Goal: Transaction & Acquisition: Book appointment/travel/reservation

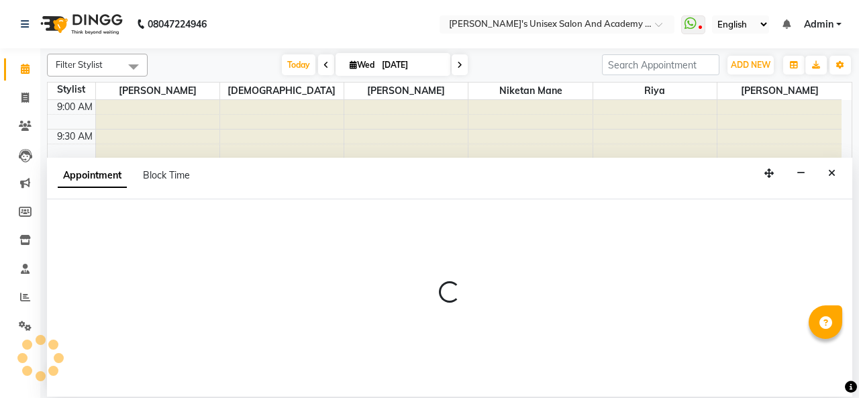
select select "9923"
select select "tentative"
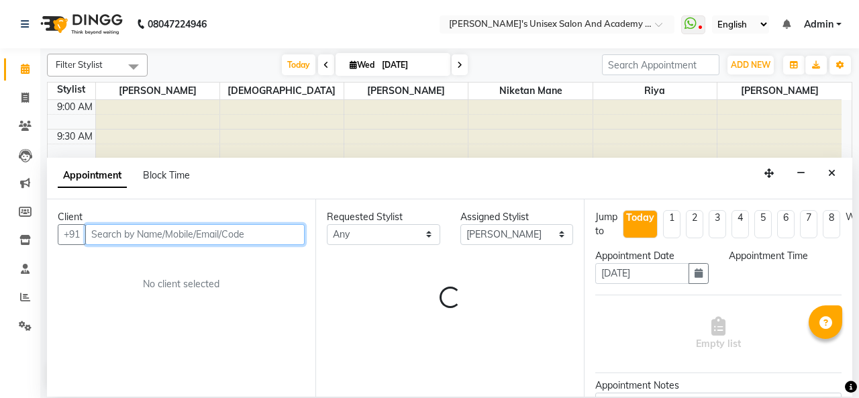
select select "600"
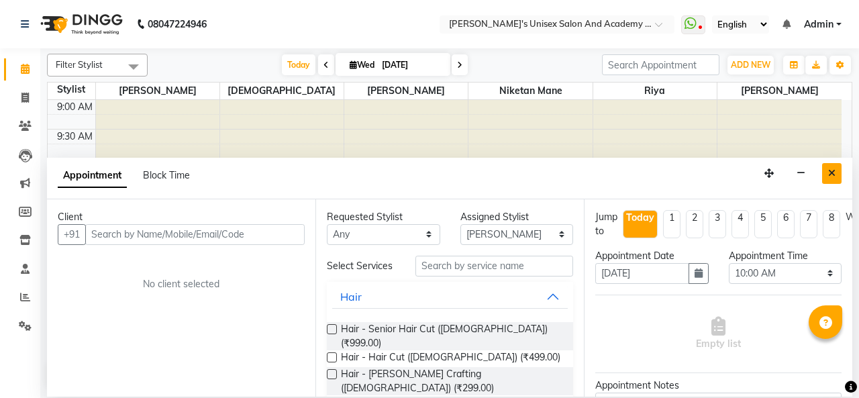
click at [832, 176] on icon "Close" at bounding box center [831, 172] width 7 height 9
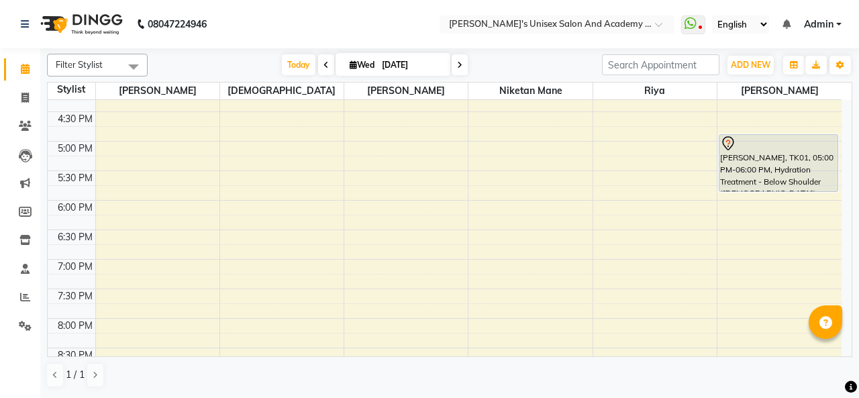
scroll to position [355, 0]
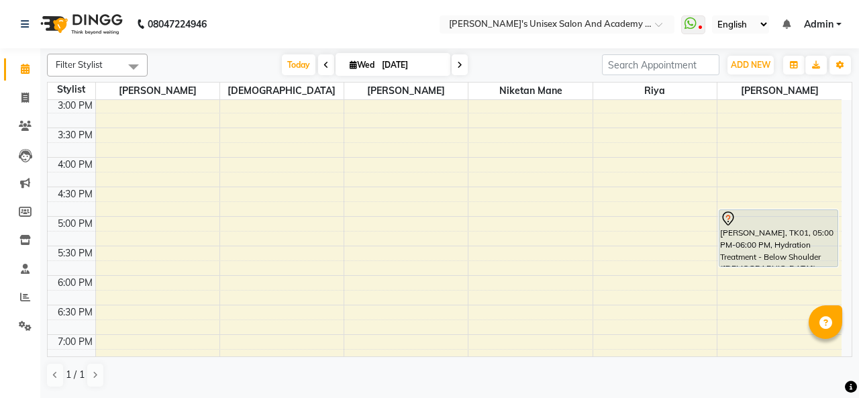
drag, startPoint x: 479, startPoint y: 164, endPoint x: 0, endPoint y: 7, distance: 504.0
click at [480, 172] on td at bounding box center [468, 179] width 746 height 15
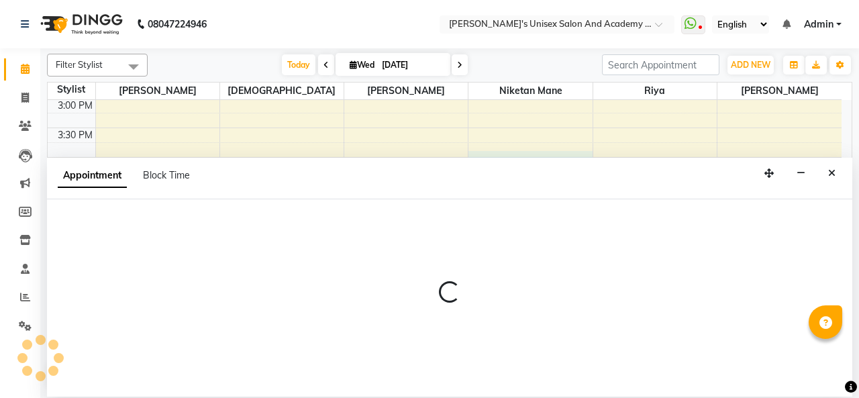
click at [487, 56] on div "Today Wed 03-09-2025" at bounding box center [374, 65] width 441 height 20
select select "43907"
select select "tentative"
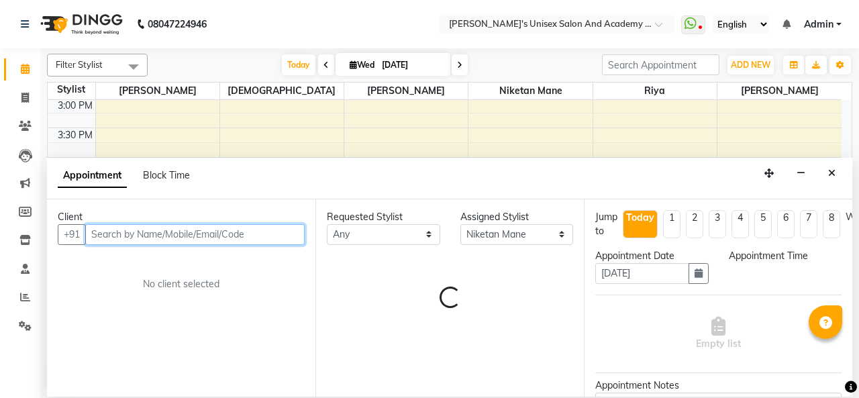
select select "960"
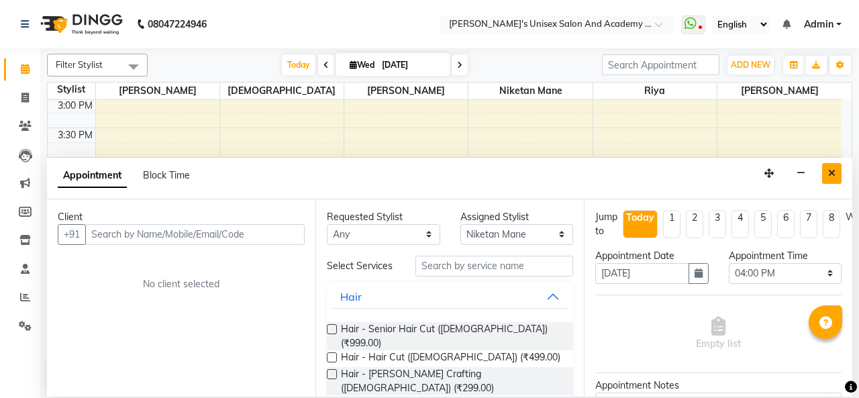
click at [830, 170] on icon "Close" at bounding box center [831, 172] width 7 height 9
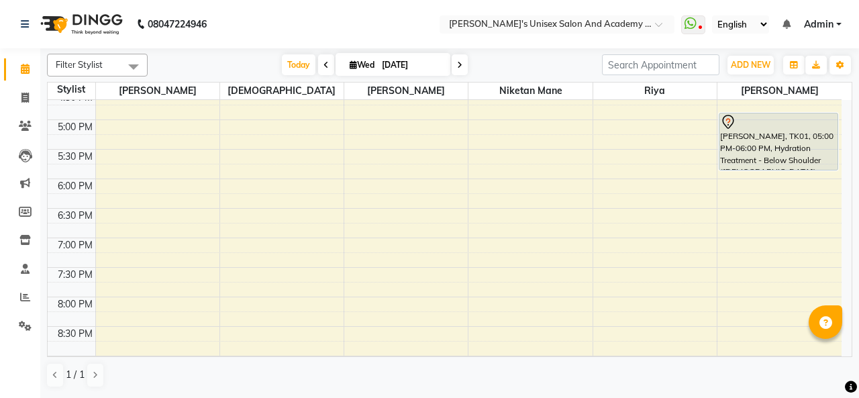
scroll to position [537, 0]
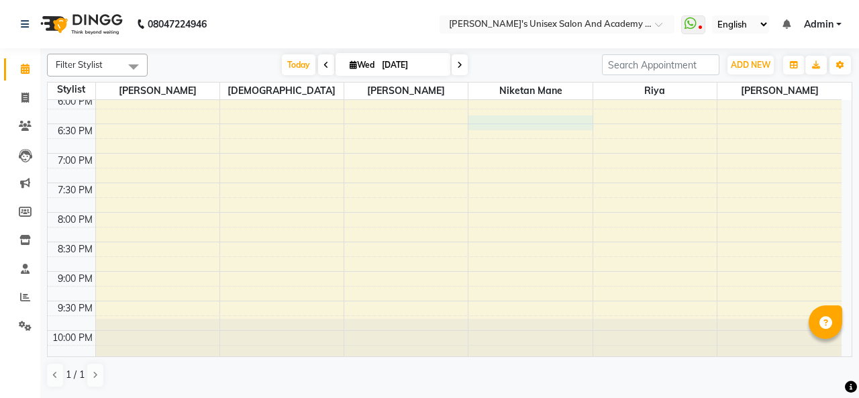
select select "43907"
select select "tentative"
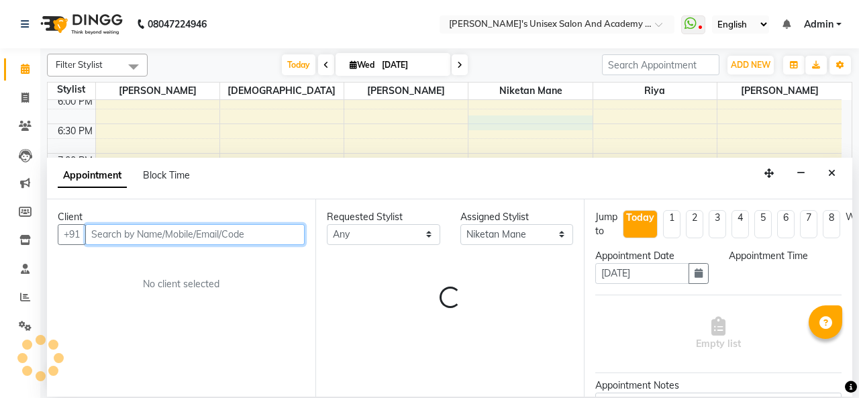
select select "1110"
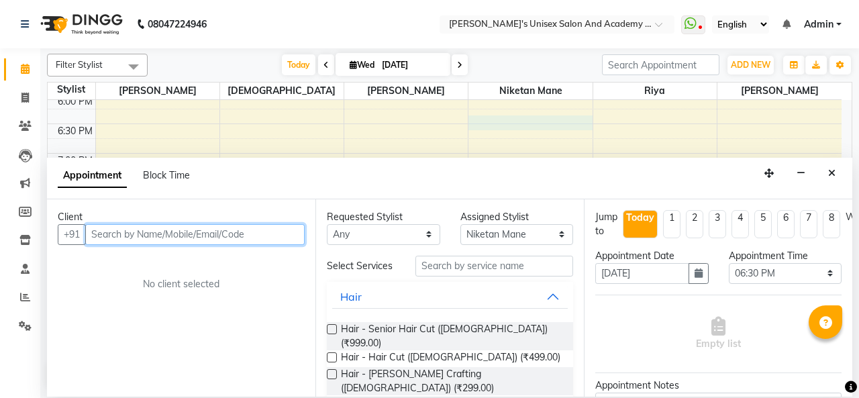
click at [250, 235] on input "text" at bounding box center [194, 234] width 219 height 21
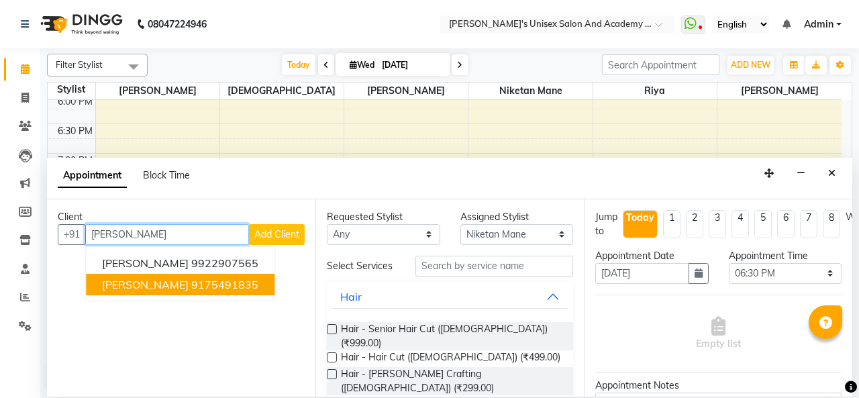
click at [247, 286] on ngb-highlight "9175491835" at bounding box center [224, 284] width 67 height 13
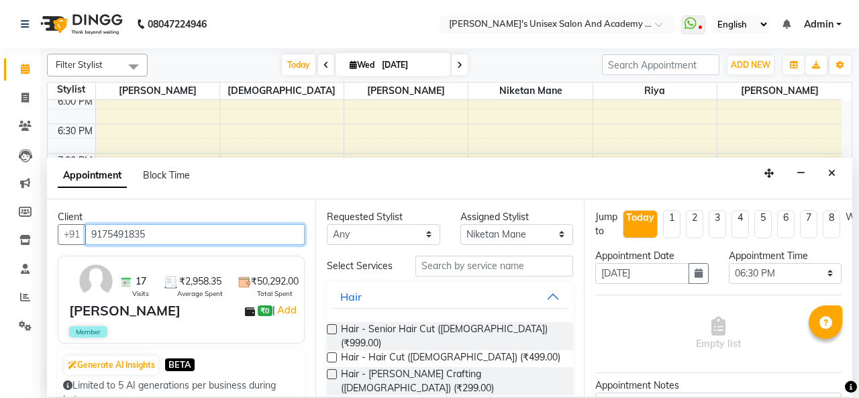
type input "9175491835"
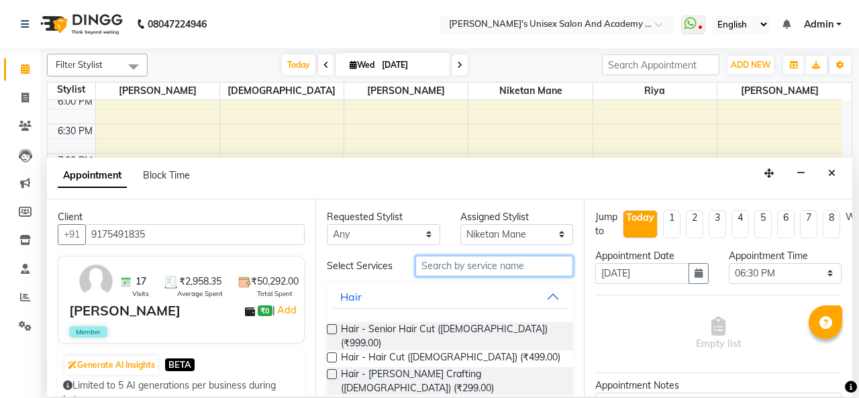
click at [490, 266] on input "text" at bounding box center [494, 266] width 158 height 21
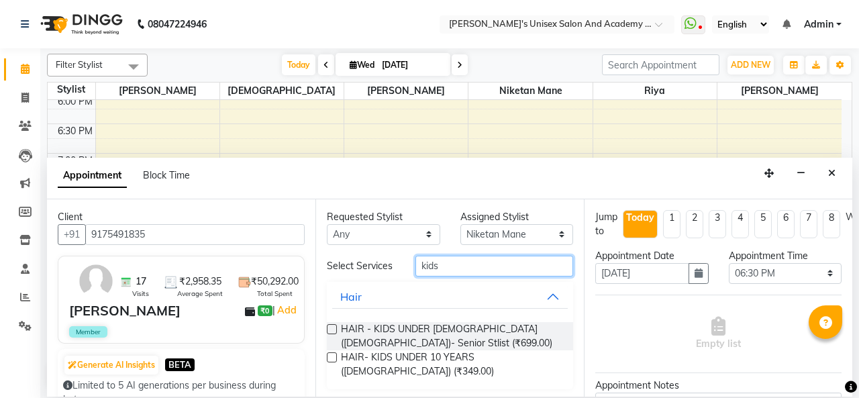
type input "kids"
click at [331, 355] on label at bounding box center [332, 357] width 10 height 10
click at [331, 355] on input "checkbox" at bounding box center [331, 358] width 9 height 9
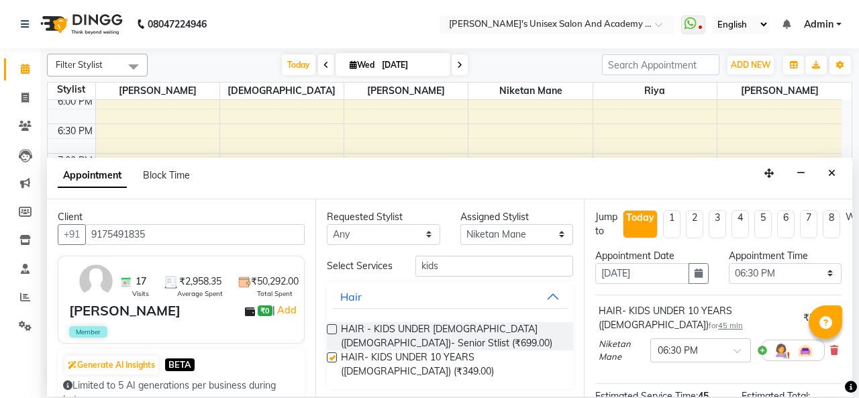
checkbox input "false"
drag, startPoint x: 538, startPoint y: 233, endPoint x: 531, endPoint y: 238, distance: 8.2
click at [538, 233] on select "Select Biswajit Jyoti Shinde Niketan Mane Riya Sakshey Chandlaa Sarbjeet Kaur" at bounding box center [516, 234] width 113 height 21
select select "9923"
click at [460, 224] on select "Select Biswajit Jyoti Shinde Niketan Mane Riya Sakshey Chandlaa Sarbjeet Kaur" at bounding box center [516, 234] width 113 height 21
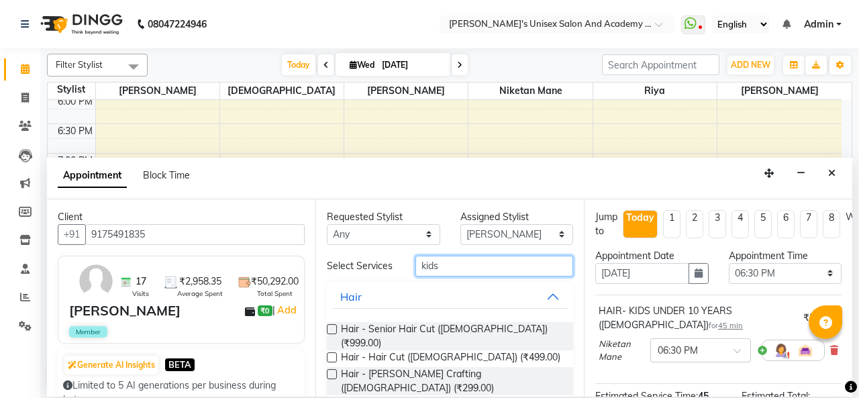
click at [490, 269] on input "kids" at bounding box center [494, 266] width 158 height 21
type input "k"
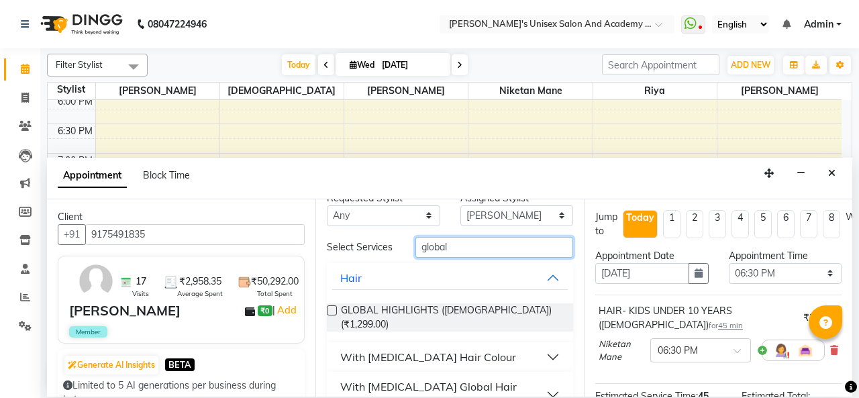
scroll to position [6, 0]
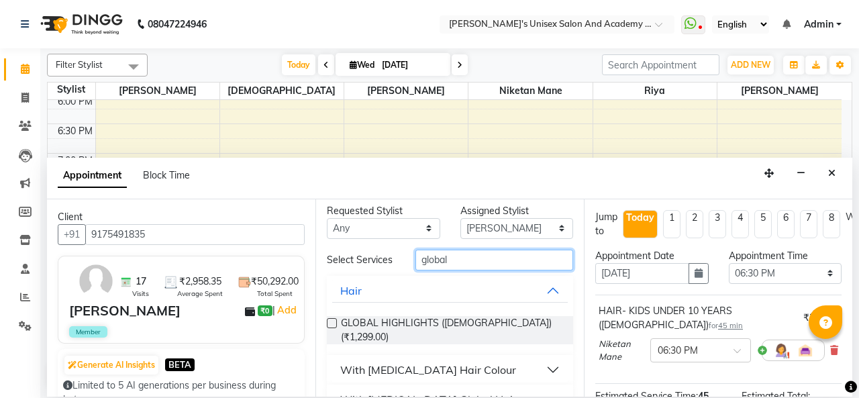
click at [489, 266] on input "global" at bounding box center [494, 260] width 158 height 21
type input "g"
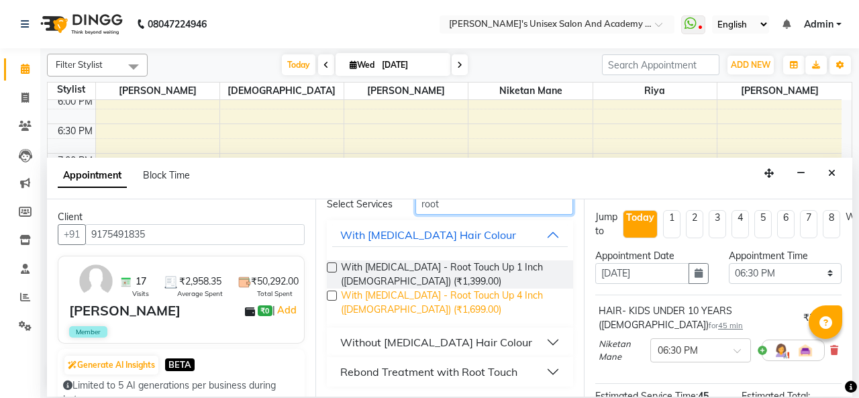
scroll to position [62, 0]
type input "root"
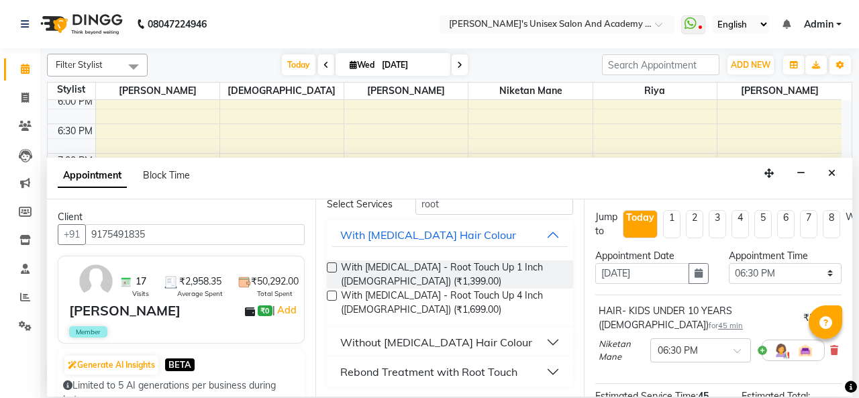
click at [460, 342] on div "Without [MEDICAL_DATA] Hair Colour" at bounding box center [436, 342] width 192 height 16
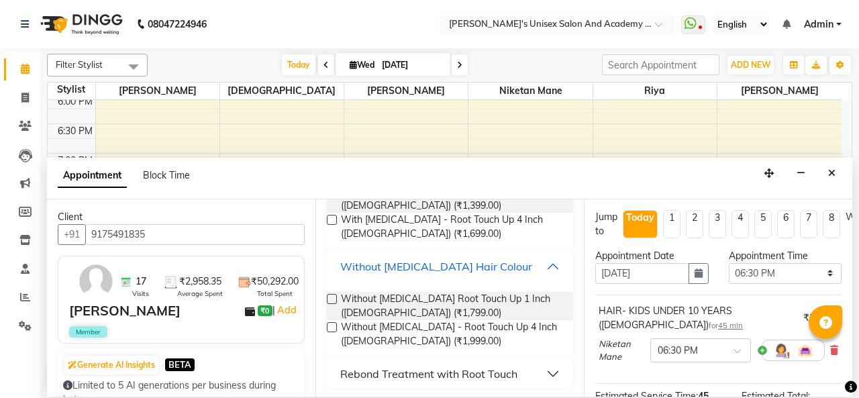
scroll to position [140, 0]
click at [333, 294] on label at bounding box center [332, 297] width 10 height 10
click at [333, 294] on input "checkbox" at bounding box center [331, 298] width 9 height 9
checkbox input "false"
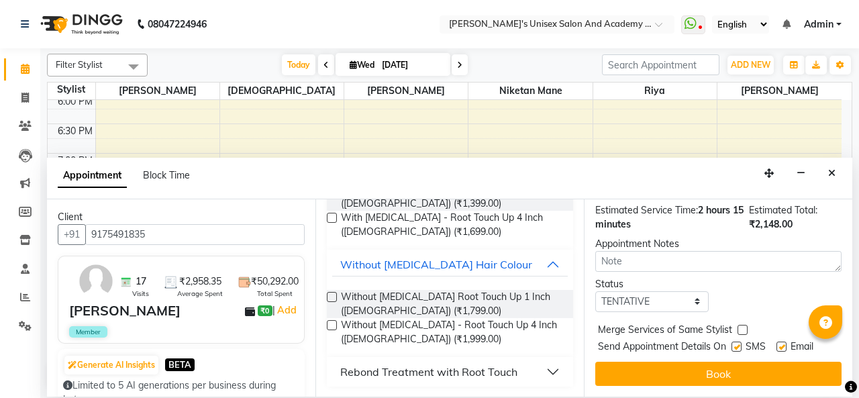
scroll to position [272, 0]
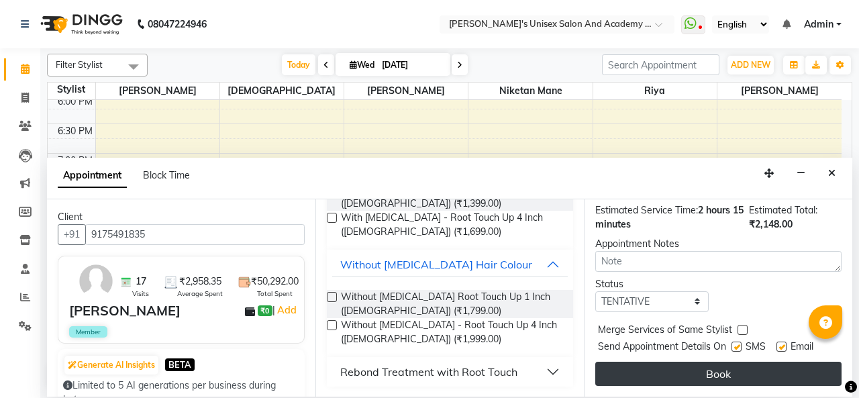
click at [706, 366] on button "Book" at bounding box center [718, 374] width 246 height 24
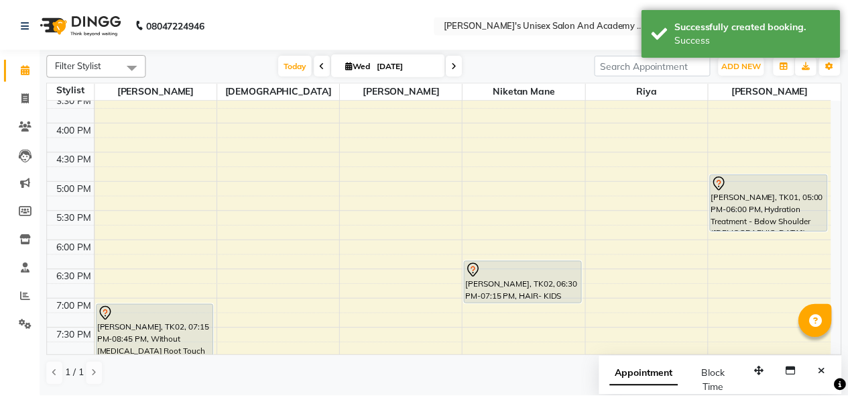
scroll to position [402, 0]
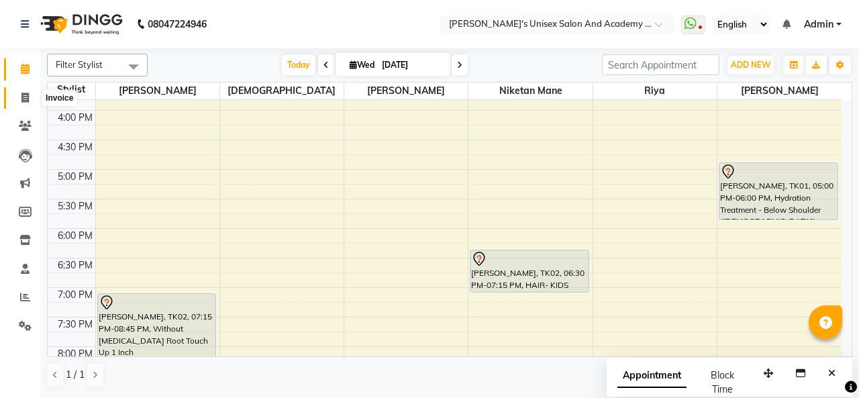
click at [26, 99] on icon at bounding box center [24, 98] width 7 height 10
select select "service"
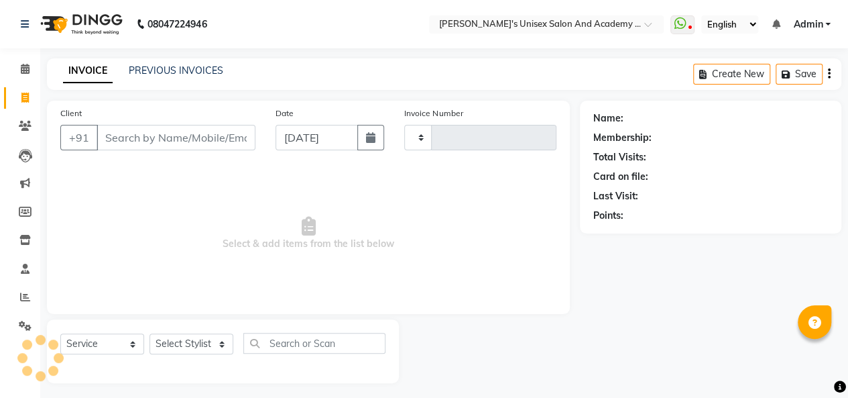
type input "0925"
select select "665"
click at [29, 128] on icon at bounding box center [25, 126] width 13 height 10
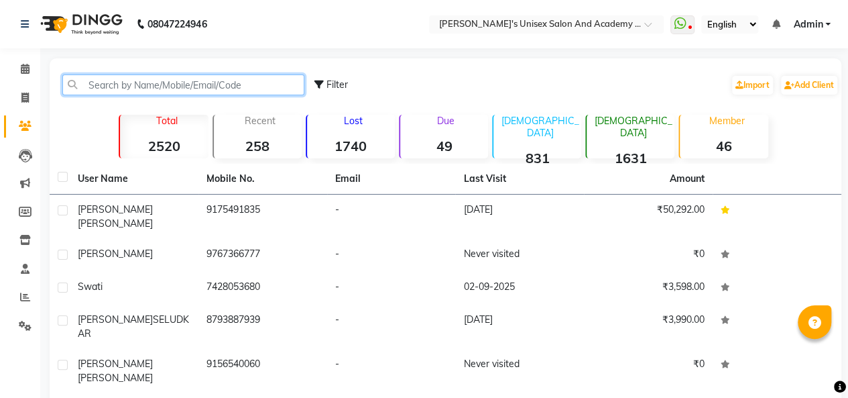
click at [170, 82] on input "text" at bounding box center [183, 84] width 242 height 21
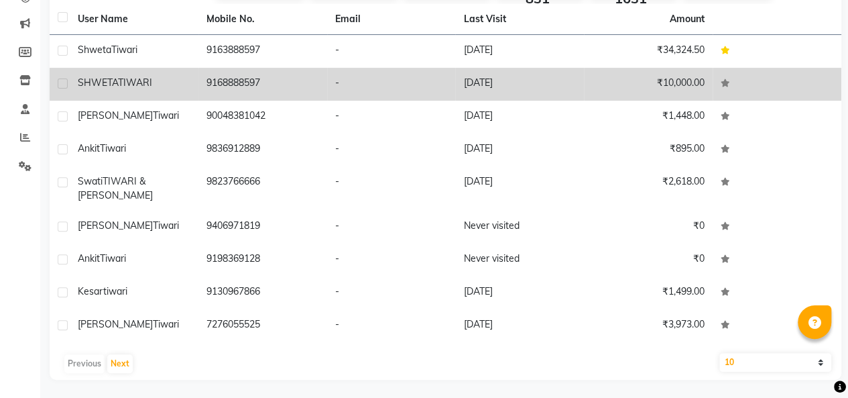
scroll to position [94, 0]
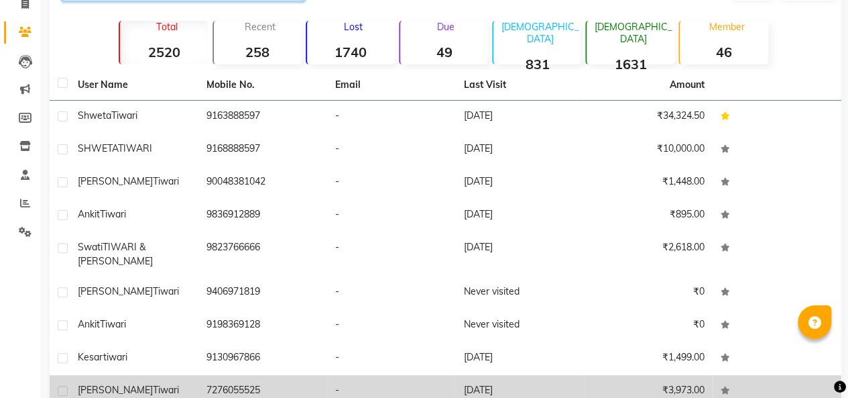
type input "tiwari"
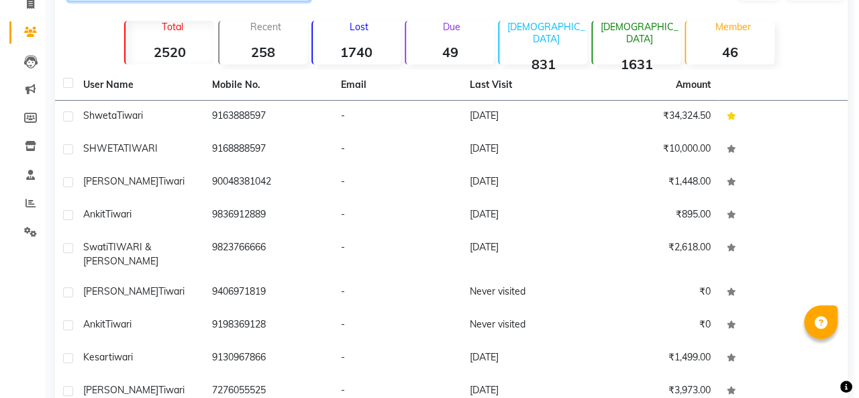
scroll to position [0, 0]
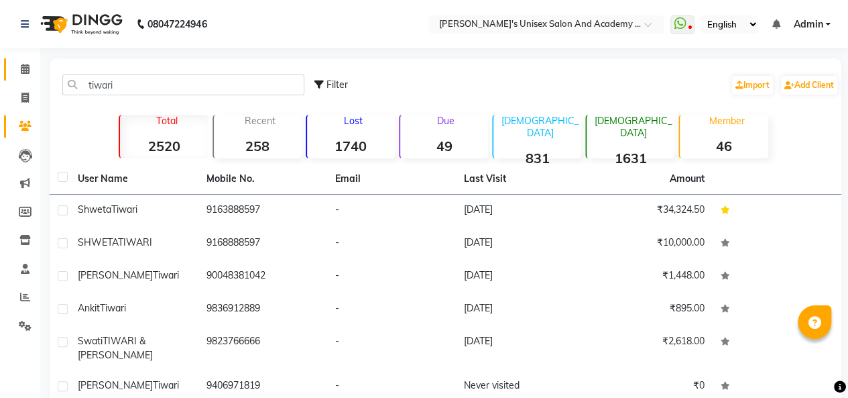
click at [25, 72] on icon at bounding box center [25, 69] width 9 height 10
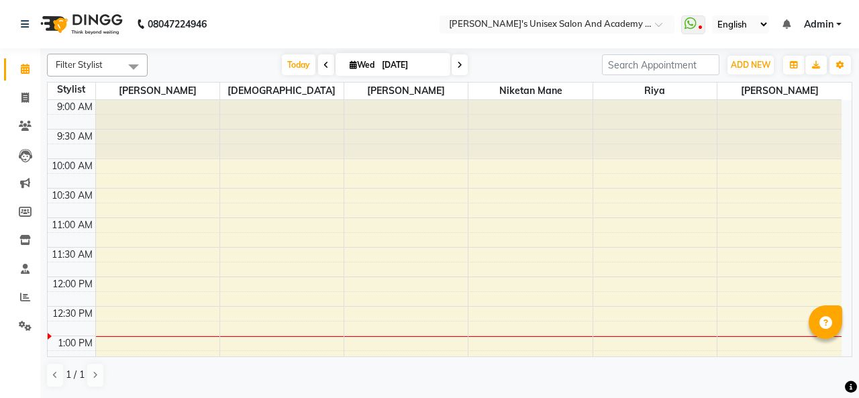
scroll to position [134, 0]
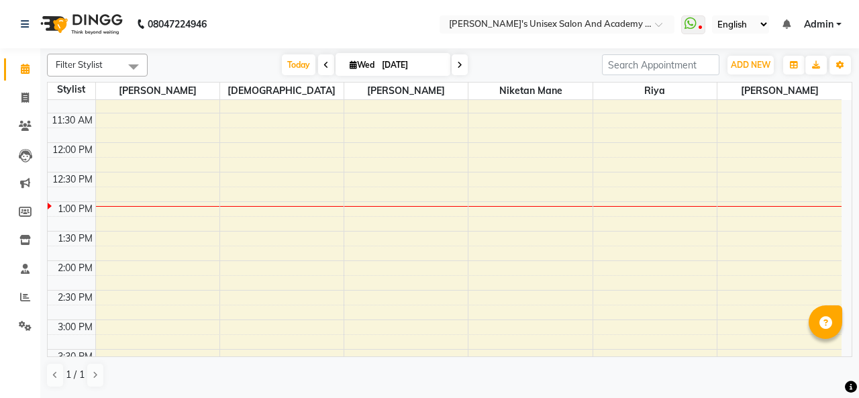
click at [307, 150] on div "9:00 AM 9:30 AM 10:00 AM 10:30 AM 11:00 AM 11:30 AM 12:00 PM 12:30 PM 1:00 PM 1…" at bounding box center [444, 379] width 793 height 826
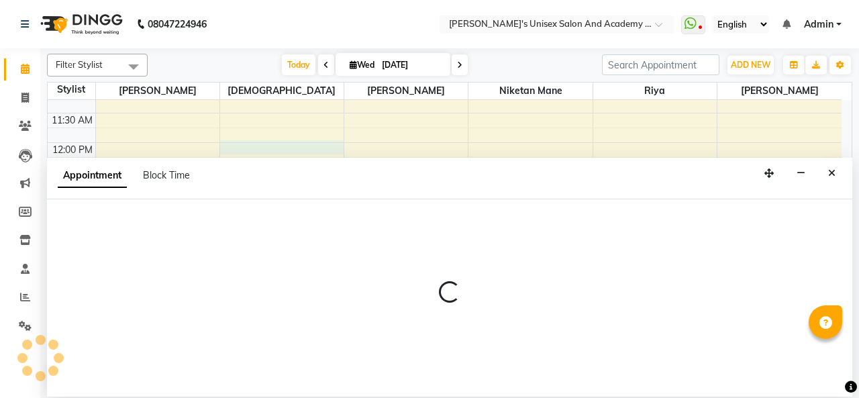
select select "76675"
select select "tentative"
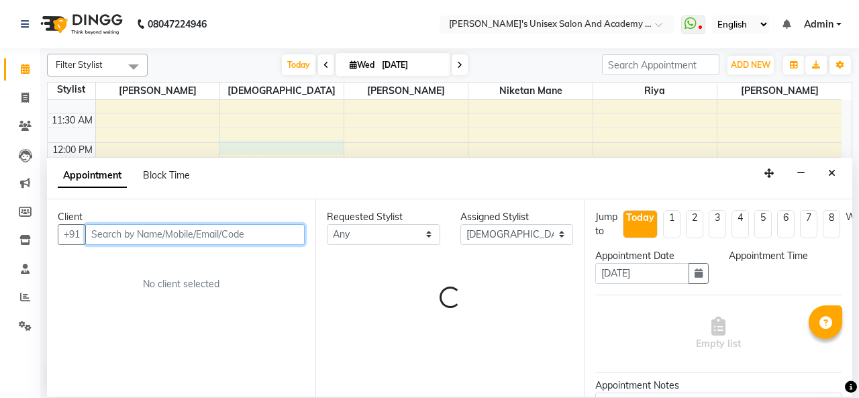
select select "720"
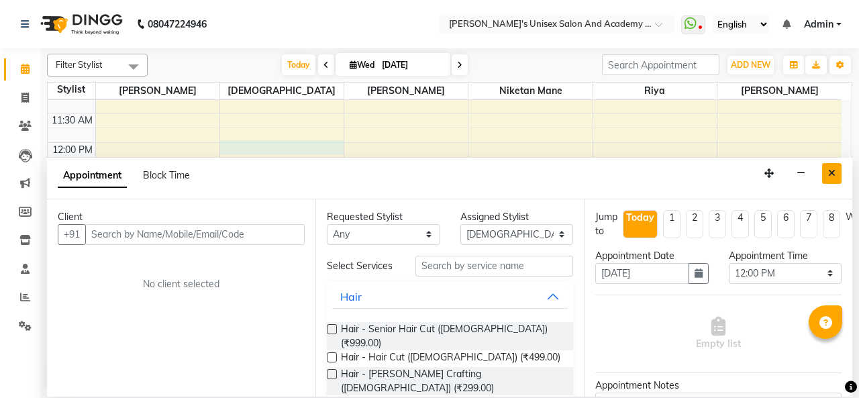
click at [832, 174] on icon "Close" at bounding box center [831, 172] width 7 height 9
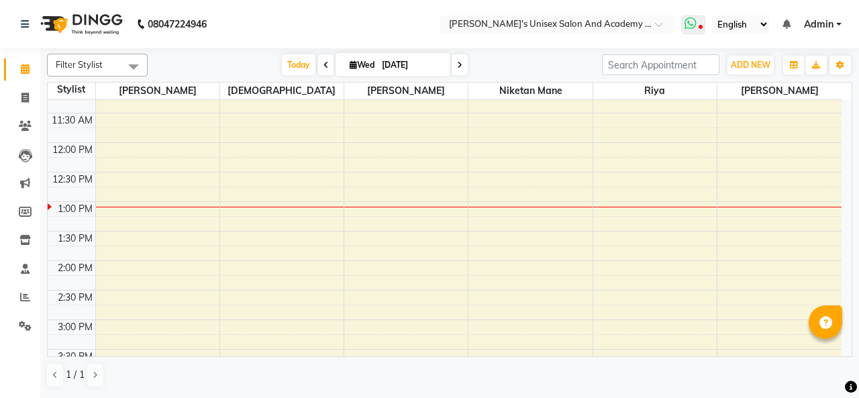
click at [702, 29] on icon at bounding box center [700, 28] width 4 height 7
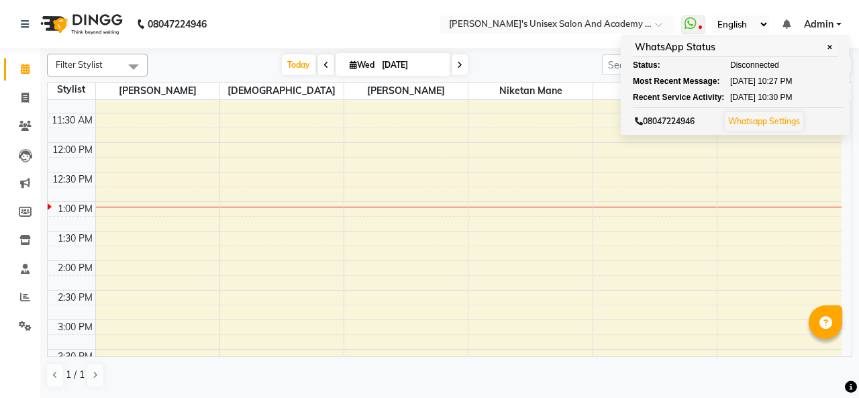
click at [276, 25] on nav "08047224946 Select Location × Sarisha's Unisex Salon And Academy , Kharadi What…" at bounding box center [429, 24] width 859 height 48
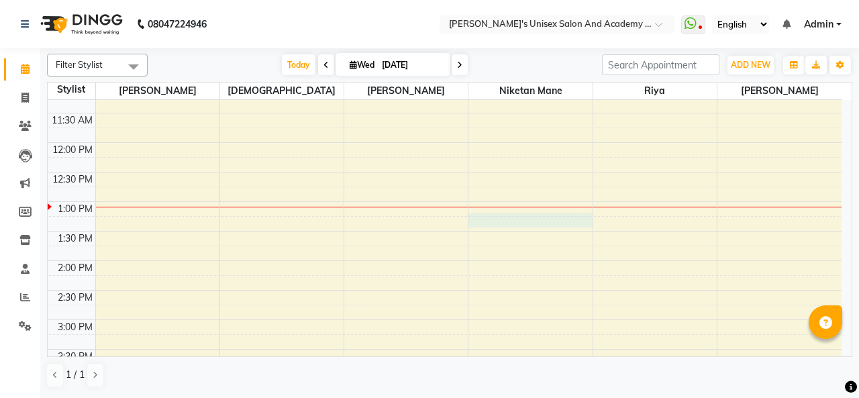
click at [492, 221] on div "9:00 AM 9:30 AM 10:00 AM 10:30 AM 11:00 AM 11:30 AM 12:00 PM 12:30 PM 1:00 PM 1…" at bounding box center [444, 379] width 793 height 826
select select "43907"
select select "795"
select select "tentative"
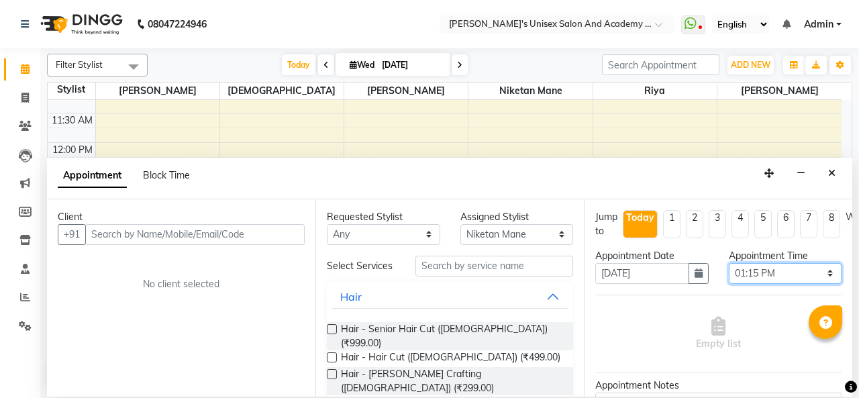
click at [751, 271] on select "Select 10:00 AM 10:15 AM 10:30 AM 10:45 AM 11:00 AM 11:15 AM 11:30 AM 11:45 AM …" at bounding box center [784, 273] width 113 height 21
click at [792, 276] on select "Select 10:00 AM 10:15 AM 10:30 AM 10:45 AM 11:00 AM 11:15 AM 11:30 AM 11:45 AM …" at bounding box center [784, 273] width 113 height 21
click at [728, 263] on select "Select 10:00 AM 10:15 AM 10:30 AM 10:45 AM 11:00 AM 11:15 AM 11:30 AM 11:45 AM …" at bounding box center [784, 273] width 113 height 21
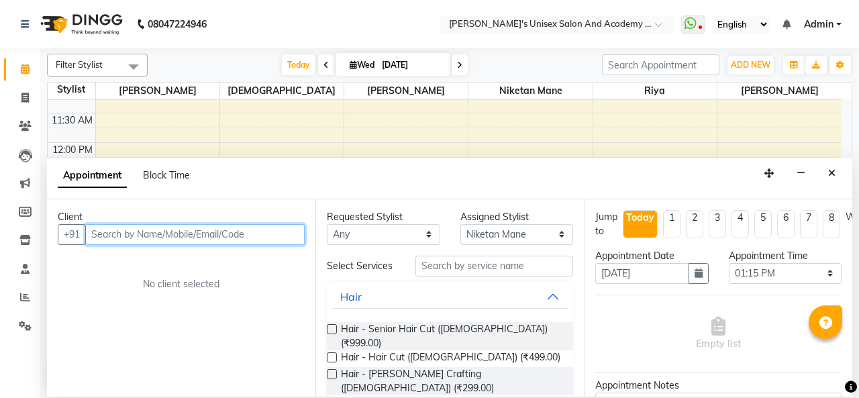
click at [180, 233] on input "text" at bounding box center [194, 234] width 219 height 21
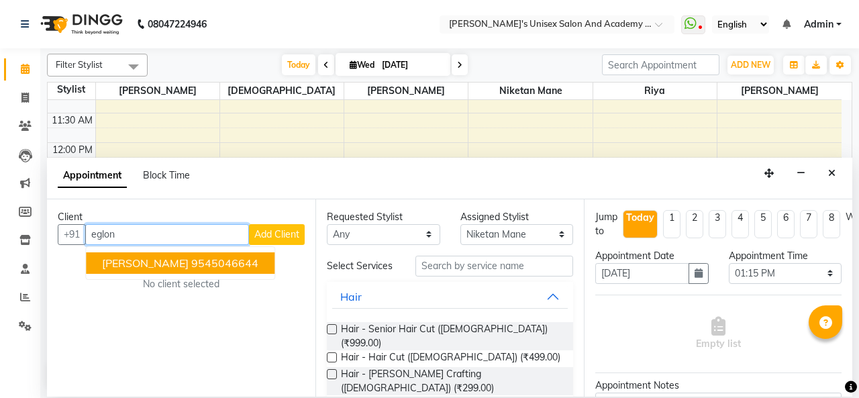
click at [191, 260] on ngb-highlight "9545046644" at bounding box center [224, 262] width 67 height 13
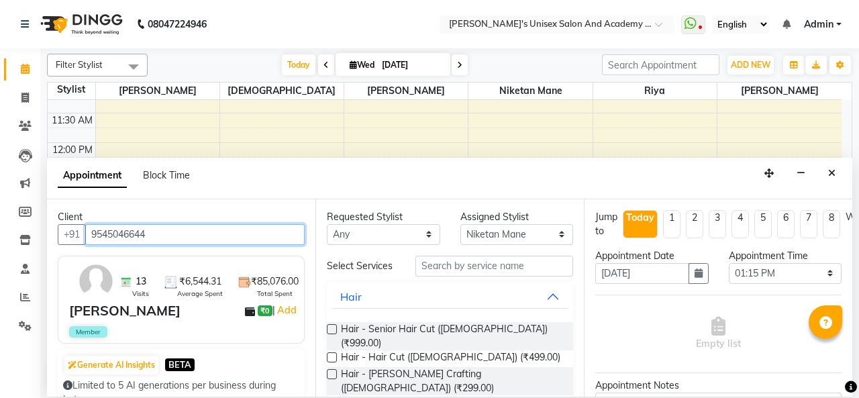
type input "9545046644"
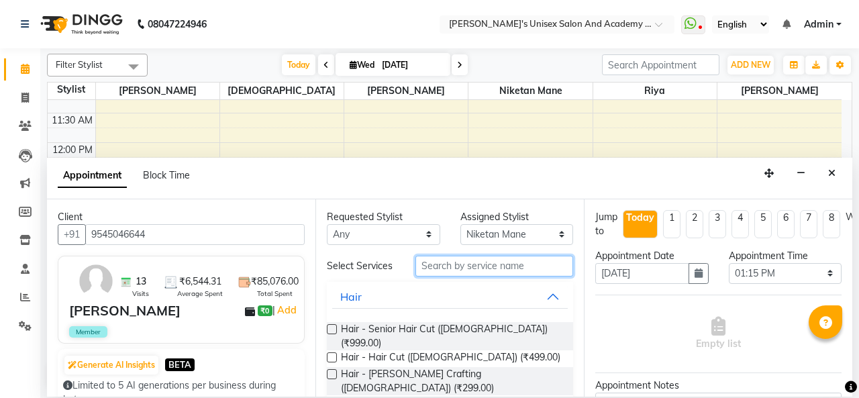
click at [427, 262] on input "text" at bounding box center [494, 266] width 158 height 21
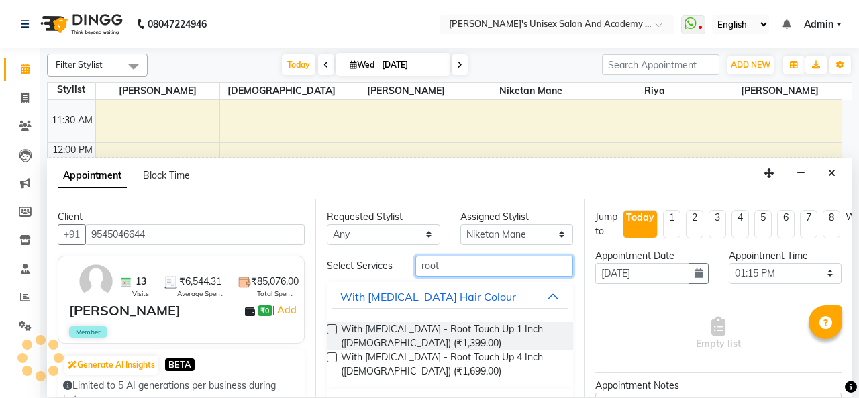
type input "root"
click at [331, 332] on label at bounding box center [332, 329] width 10 height 10
click at [331, 332] on input "checkbox" at bounding box center [331, 330] width 9 height 9
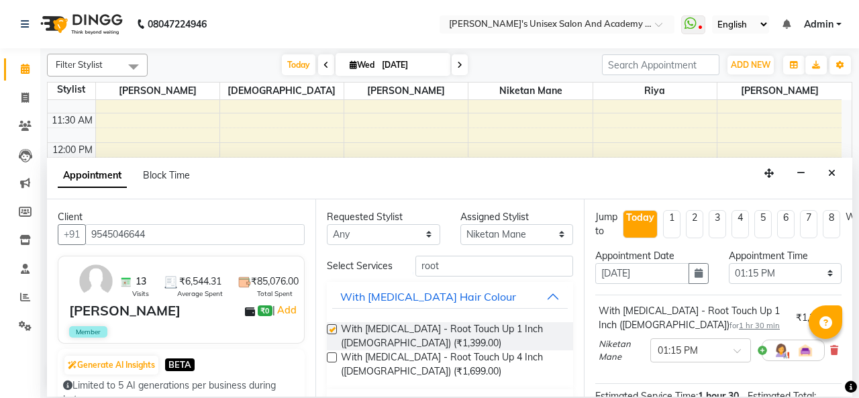
checkbox input "false"
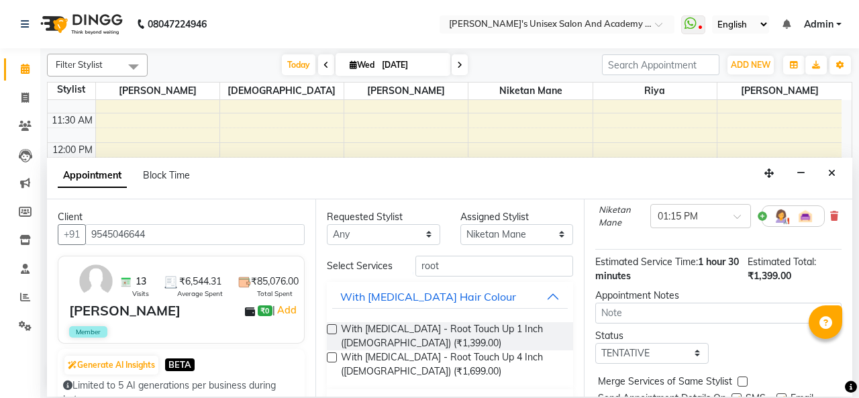
scroll to position [195, 0]
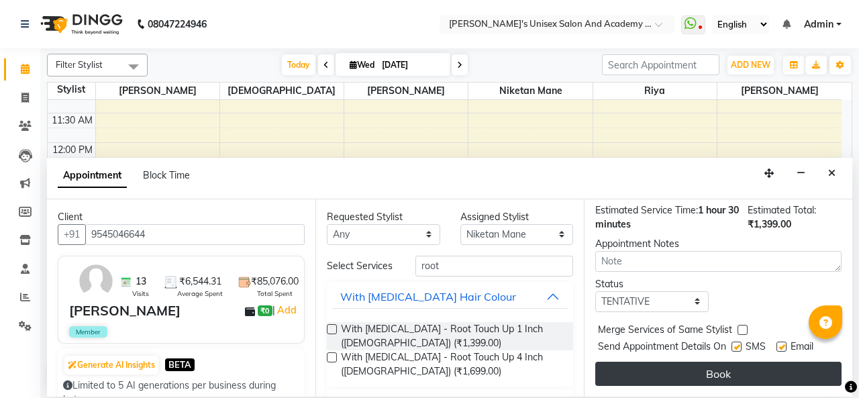
click at [602, 366] on button "Book" at bounding box center [718, 374] width 246 height 24
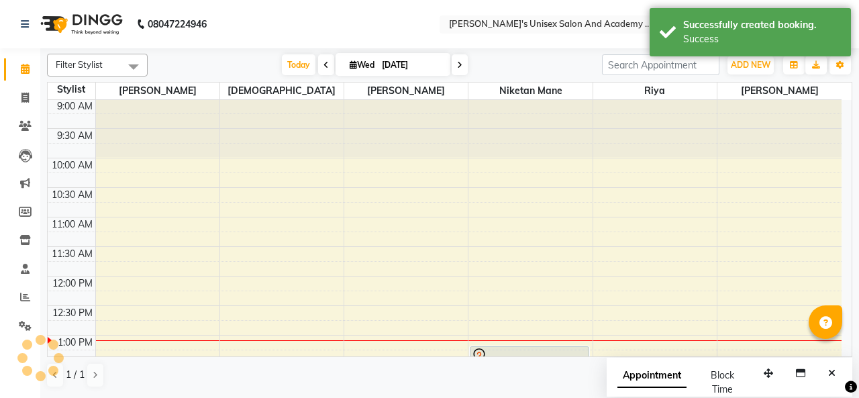
scroll to position [0, 0]
drag, startPoint x: 296, startPoint y: 60, endPoint x: 559, endPoint y: 205, distance: 301.1
click at [296, 60] on span "Today" at bounding box center [299, 64] width 34 height 21
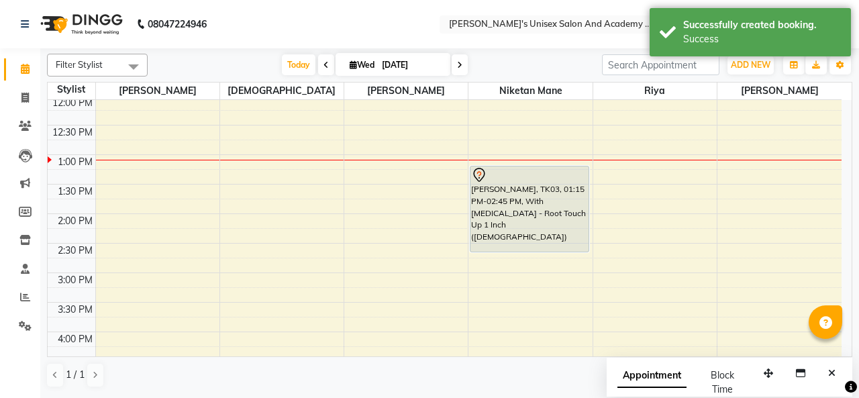
scroll to position [201, 0]
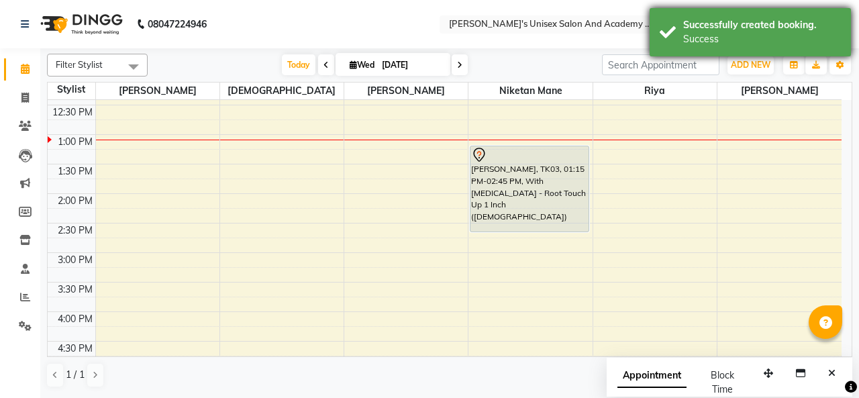
click at [806, 25] on div "Successfully created booking." at bounding box center [762, 25] width 158 height 14
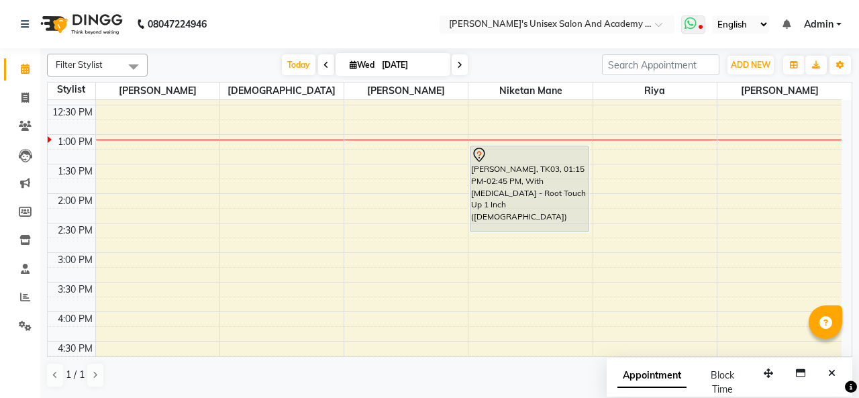
click at [694, 27] on icon at bounding box center [690, 23] width 12 height 13
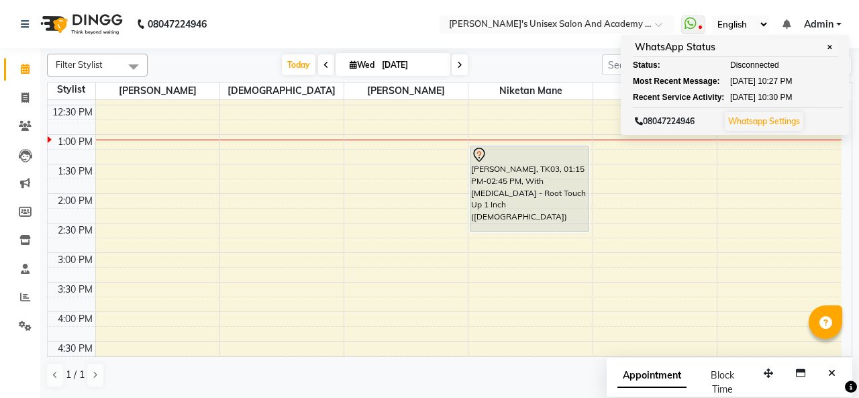
click at [331, 21] on nav "08047224946 Select Location × Sarisha's Unisex Salon And Academy , Kharadi What…" at bounding box center [429, 24] width 859 height 48
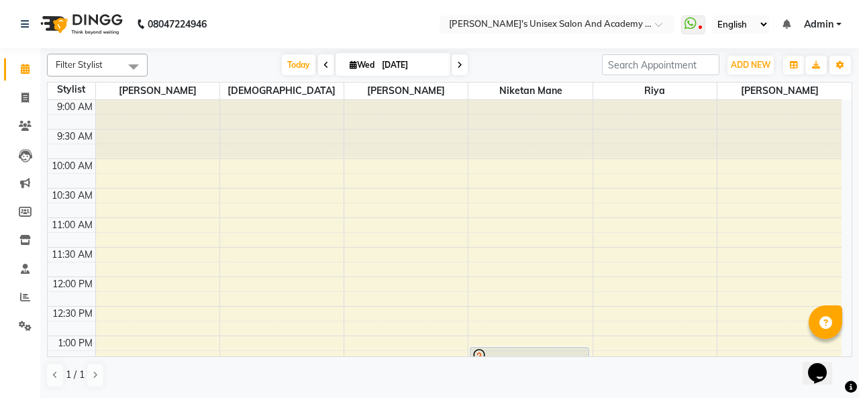
click at [804, 22] on span "Admin" at bounding box center [819, 24] width 30 height 14
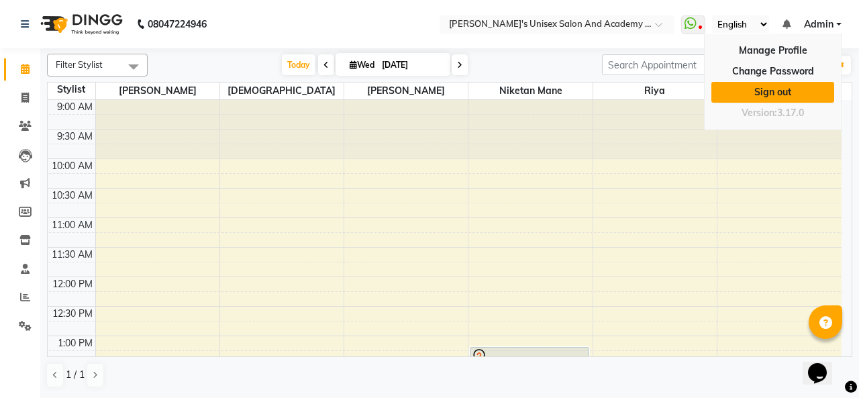
click at [761, 94] on link "Sign out" at bounding box center [772, 92] width 123 height 21
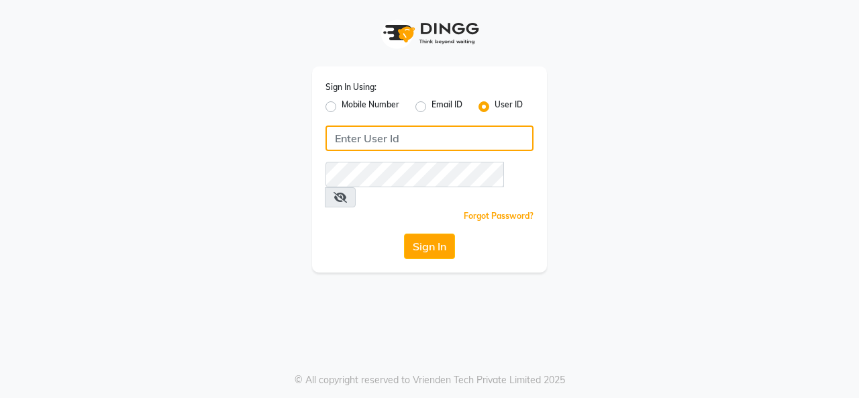
click at [406, 144] on input "Username" at bounding box center [429, 137] width 208 height 25
type input "sarisha"
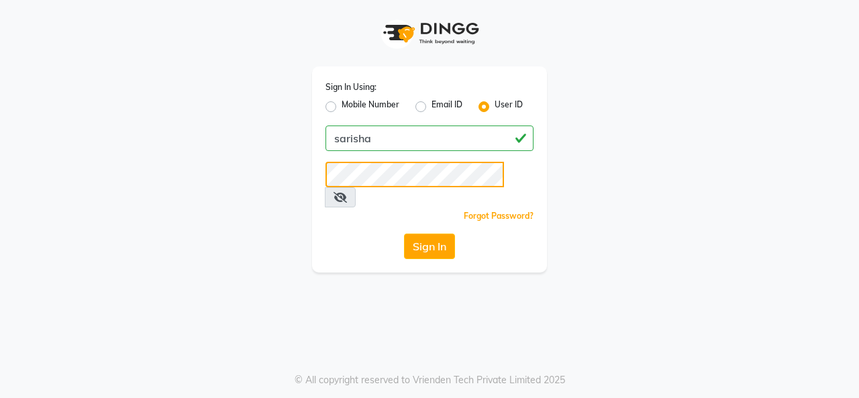
click at [404, 233] on button "Sign In" at bounding box center [429, 245] width 51 height 25
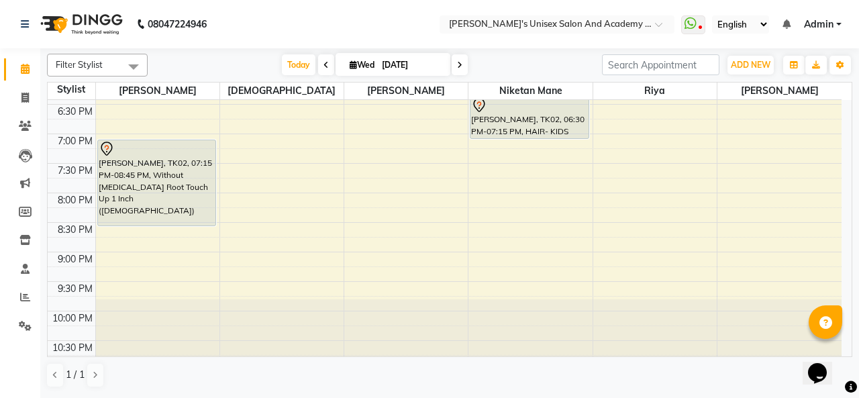
scroll to position [557, 0]
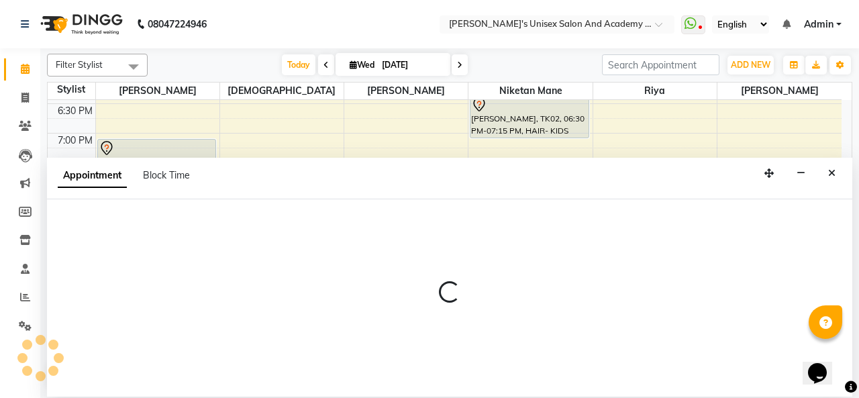
select select "43907"
select select "1200"
select select "tentative"
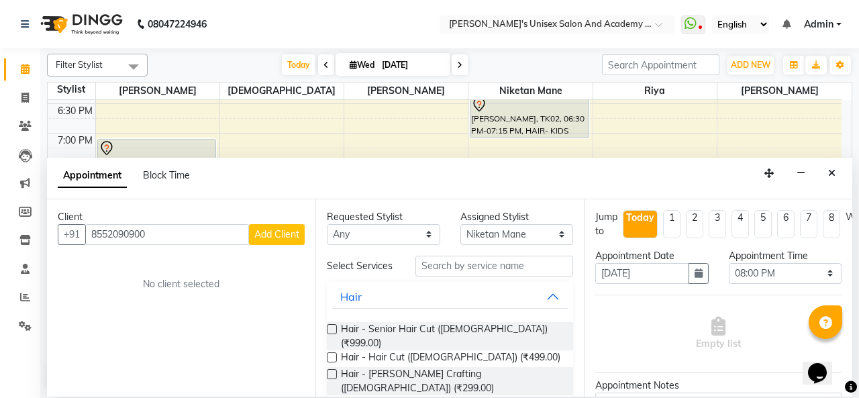
type input "8552090900"
click at [278, 237] on span "Add Client" at bounding box center [276, 234] width 45 height 12
select select "22"
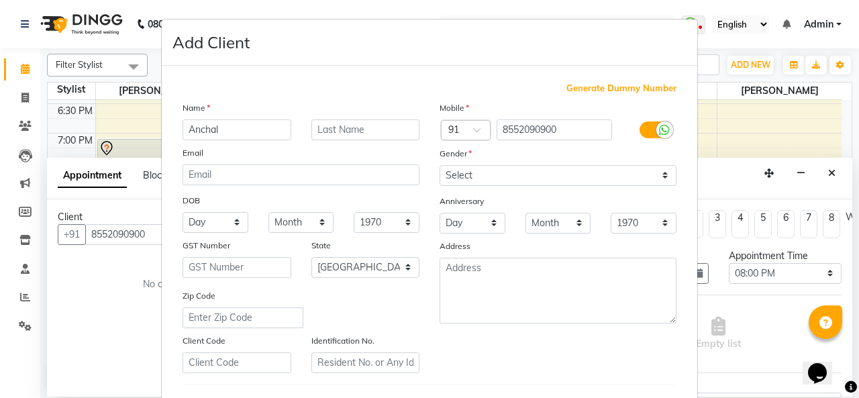
type input "Anchal"
click at [518, 176] on select "Select [DEMOGRAPHIC_DATA] [DEMOGRAPHIC_DATA] Other Prefer Not To Say" at bounding box center [557, 175] width 237 height 21
select select "[DEMOGRAPHIC_DATA]"
click at [439, 165] on select "Select [DEMOGRAPHIC_DATA] [DEMOGRAPHIC_DATA] Other Prefer Not To Say" at bounding box center [557, 175] width 237 height 21
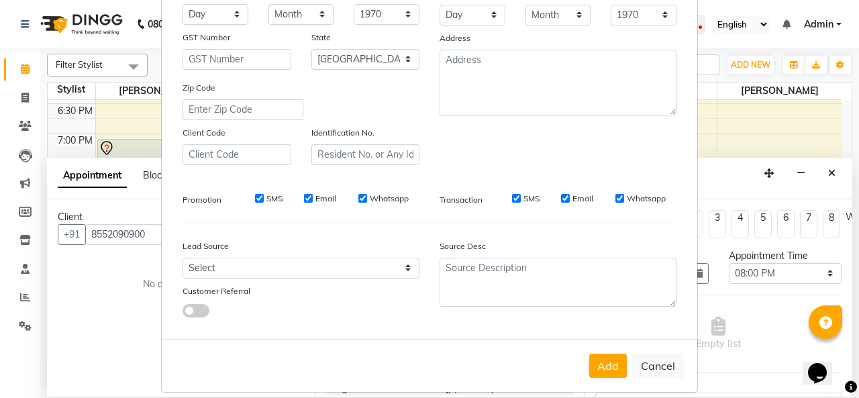
scroll to position [219, 0]
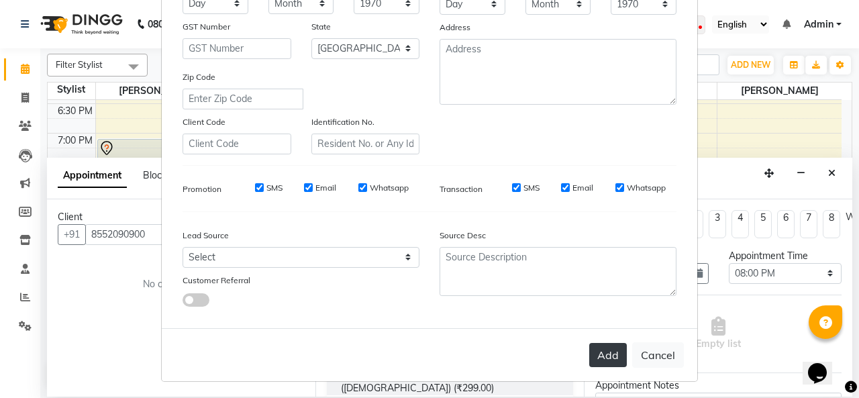
click at [598, 350] on button "Add" at bounding box center [608, 355] width 38 height 24
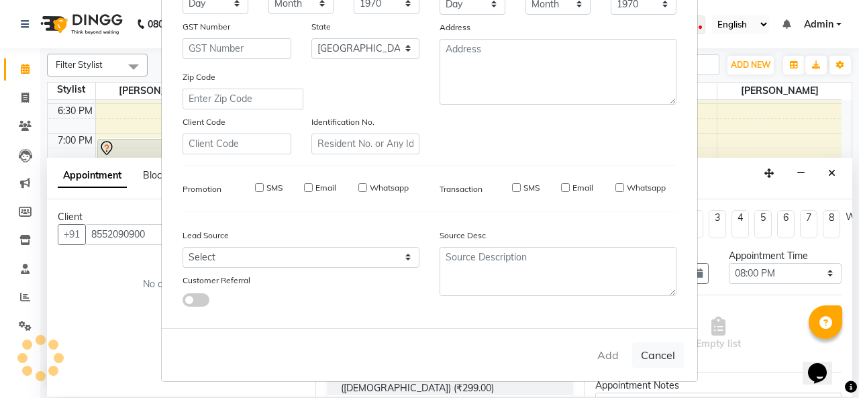
select select
select select "null"
select select
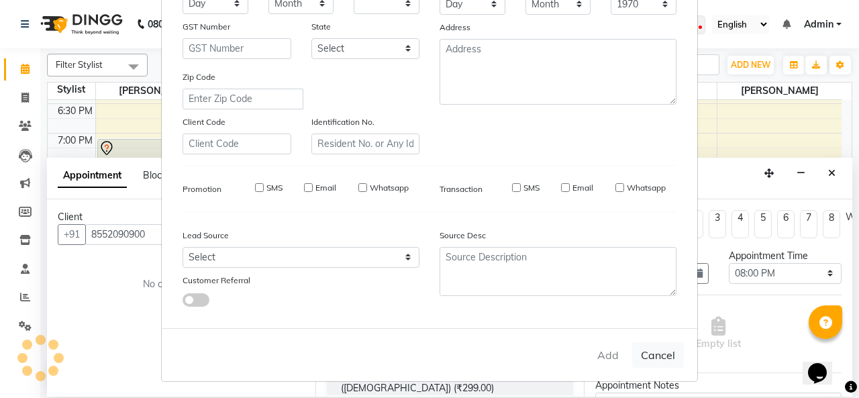
select select
checkbox input "false"
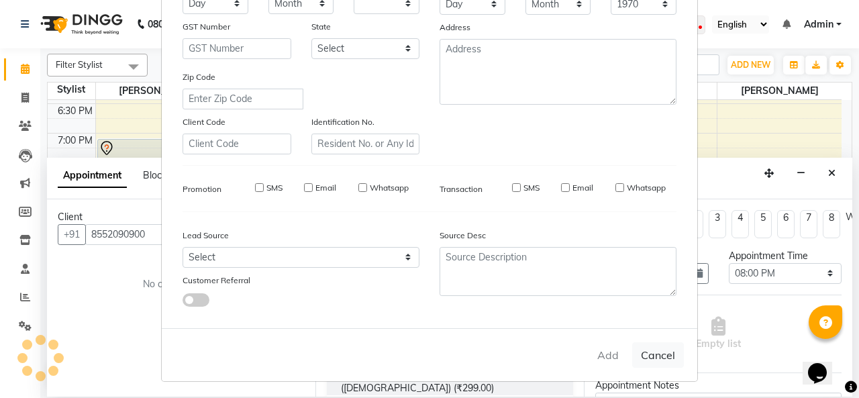
checkbox input "false"
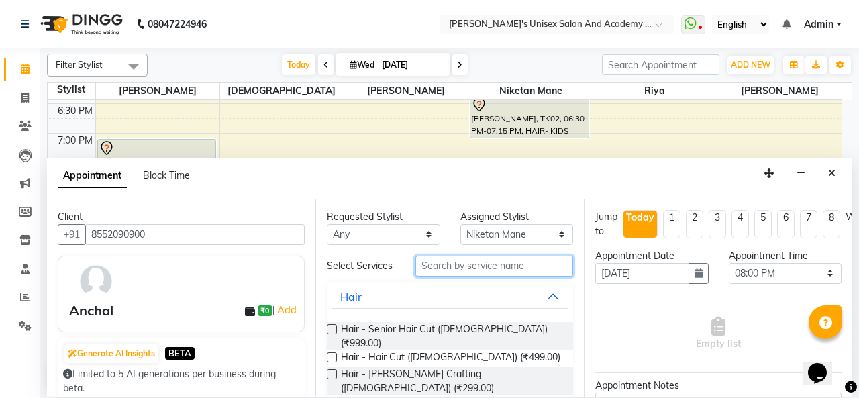
drag, startPoint x: 444, startPoint y: 264, endPoint x: 448, endPoint y: 274, distance: 11.5
click at [443, 264] on input "text" at bounding box center [494, 266] width 158 height 21
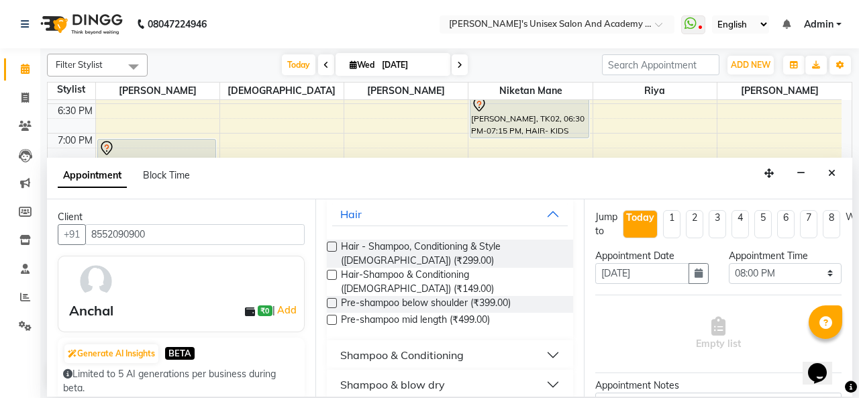
scroll to position [84, 0]
type input "shampoo"
click at [539, 342] on button "Shampoo & Conditioning" at bounding box center [449, 353] width 235 height 24
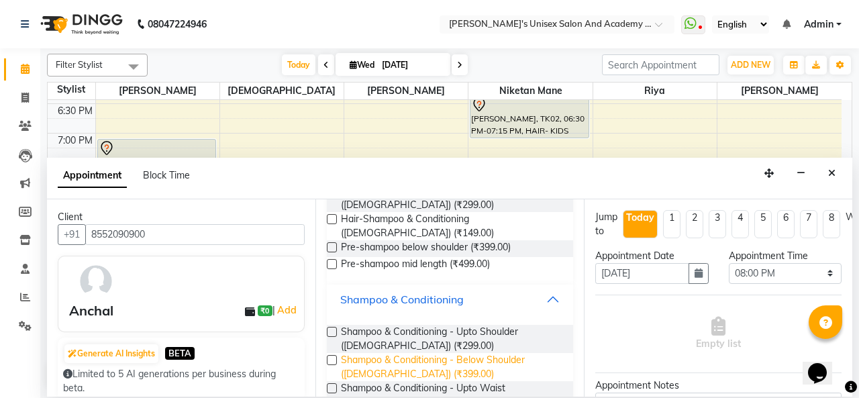
scroll to position [218, 0]
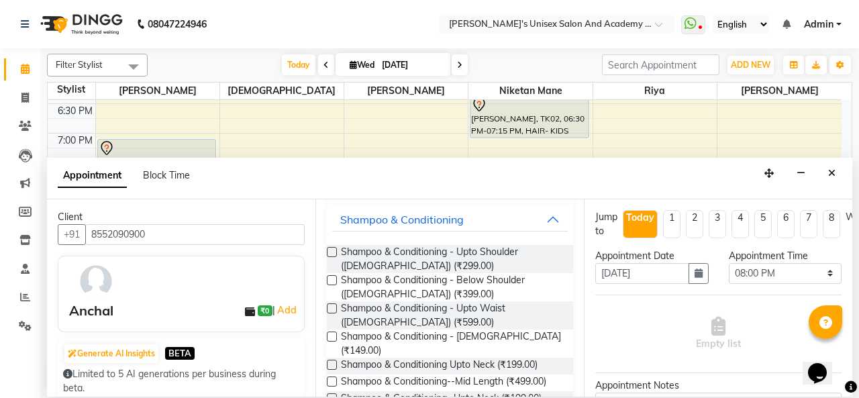
click at [330, 303] on label at bounding box center [332, 308] width 10 height 10
click at [330, 305] on input "checkbox" at bounding box center [331, 309] width 9 height 9
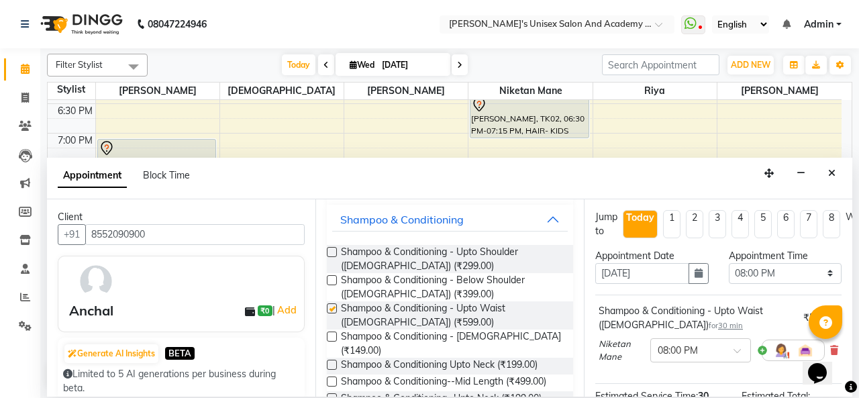
checkbox input "false"
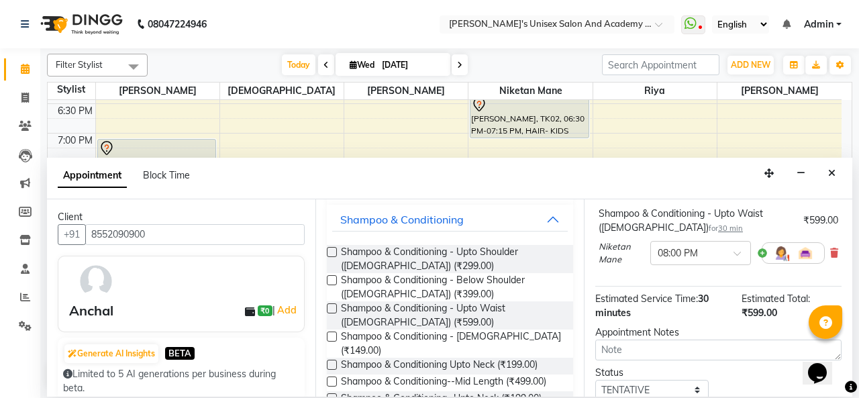
scroll to position [195, 0]
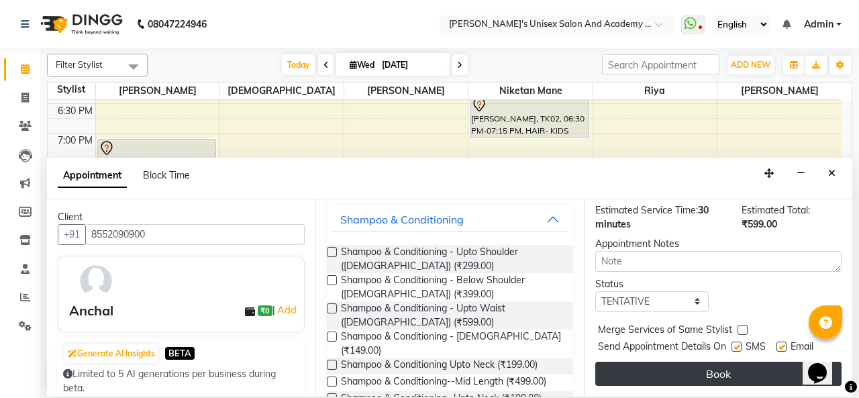
click at [696, 364] on button "Book" at bounding box center [718, 374] width 246 height 24
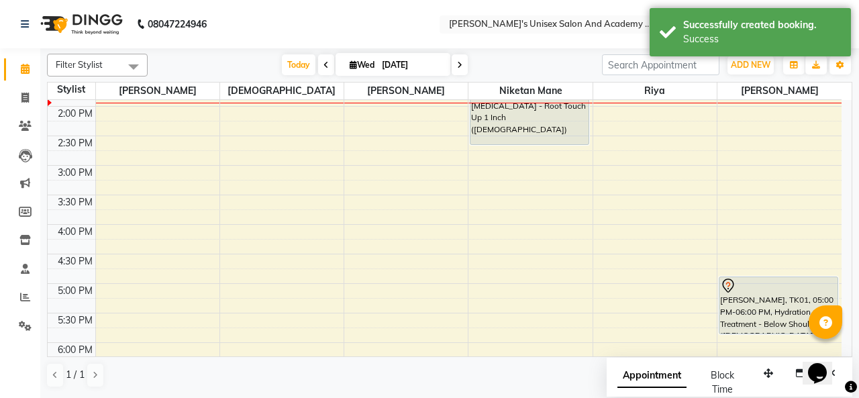
scroll to position [221, 0]
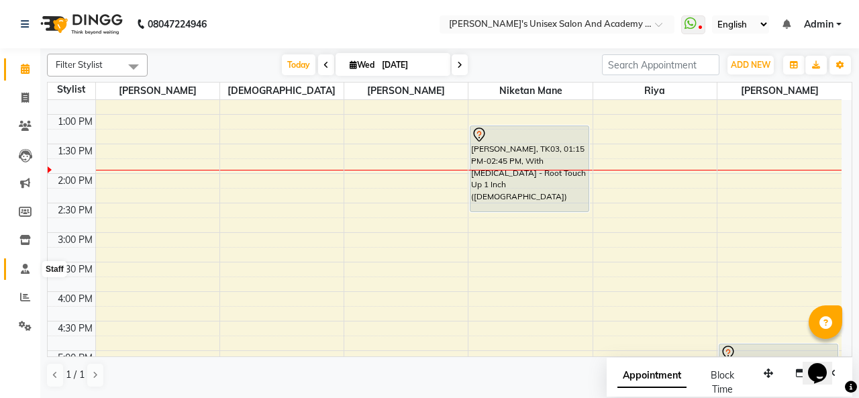
click at [25, 272] on icon at bounding box center [25, 269] width 9 height 10
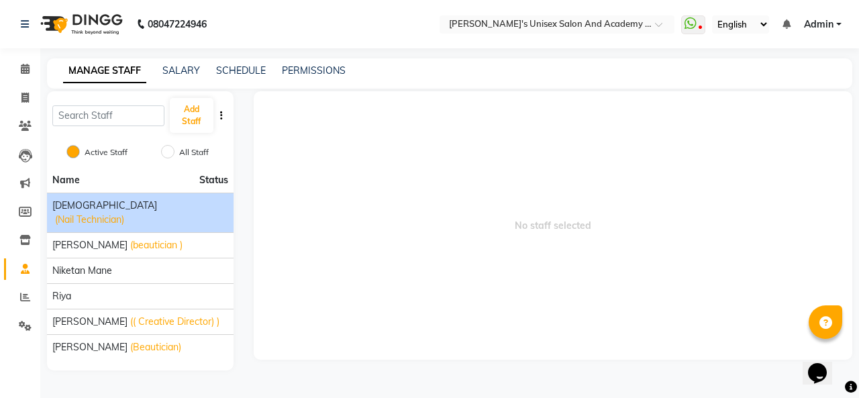
click at [93, 213] on span "(Nail Technician)" at bounding box center [89, 220] width 69 height 14
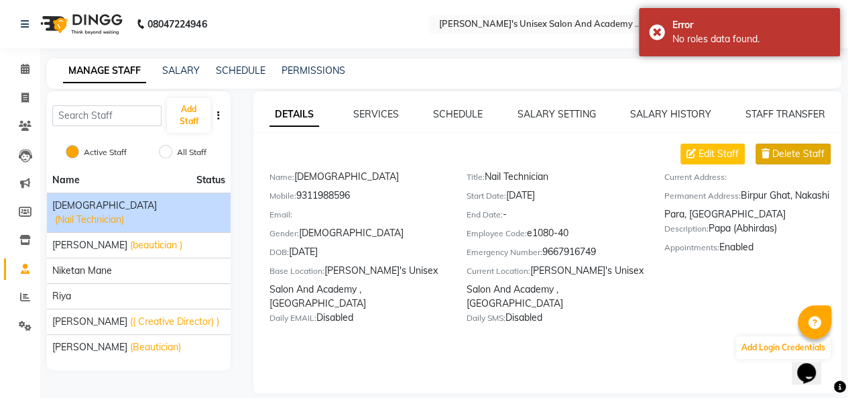
click at [793, 158] on span "Delete Staff" at bounding box center [799, 154] width 52 height 14
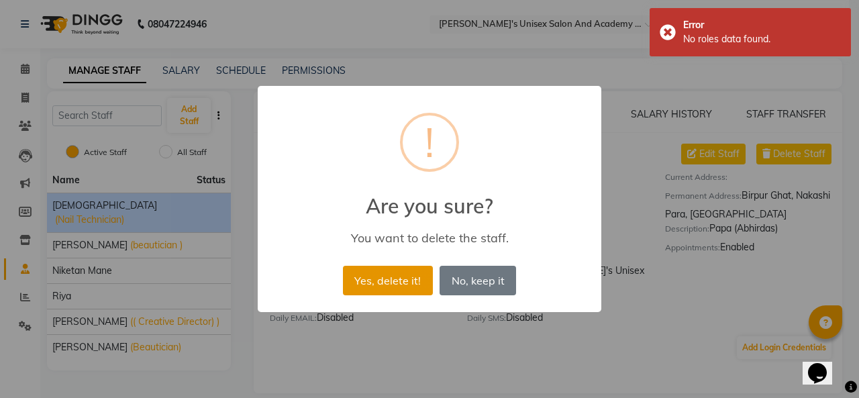
click at [377, 289] on button "Yes, delete it!" at bounding box center [388, 281] width 90 height 30
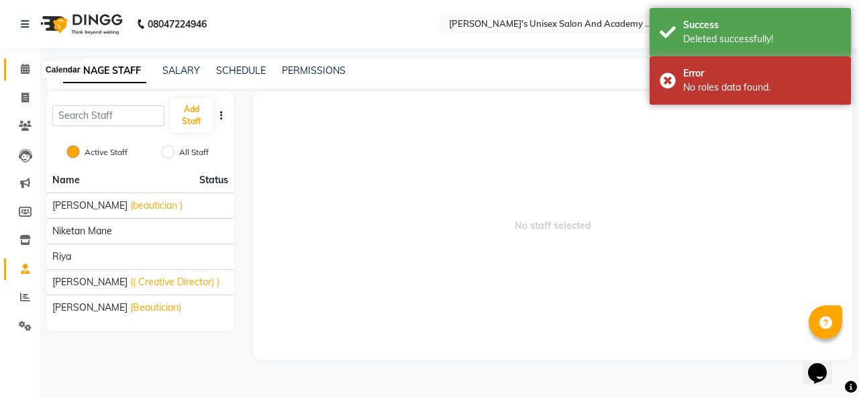
click at [23, 73] on icon at bounding box center [25, 69] width 9 height 10
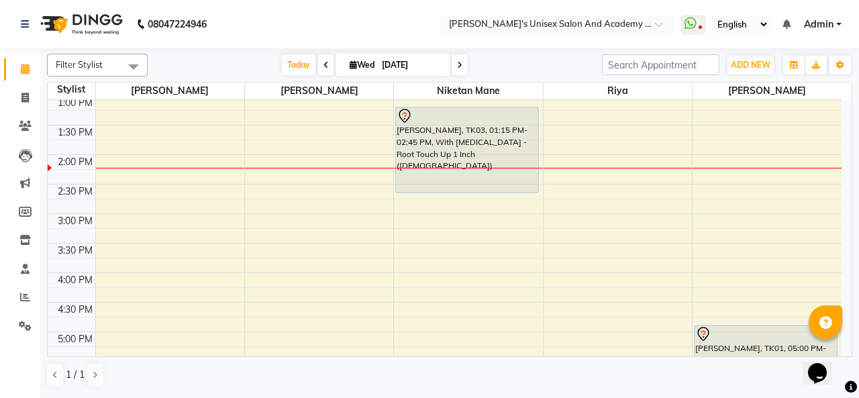
scroll to position [268, 0]
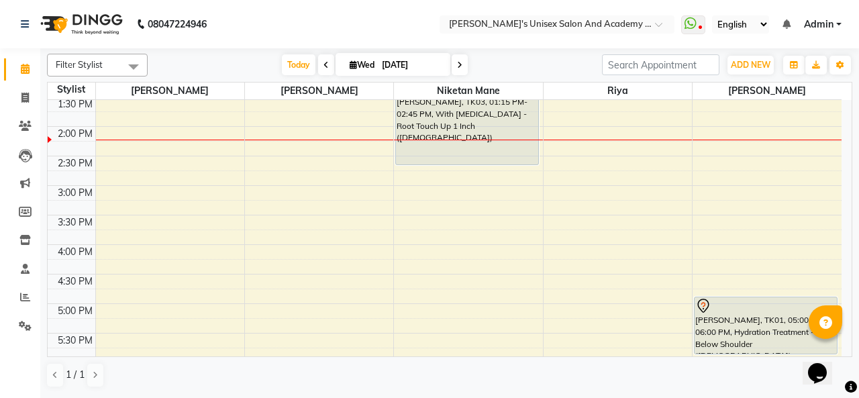
click at [445, 227] on div "9:00 AM 9:30 AM 10:00 AM 10:30 AM 11:00 AM 11:30 AM 12:00 PM 12:30 PM 1:00 PM 1…" at bounding box center [444, 245] width 793 height 826
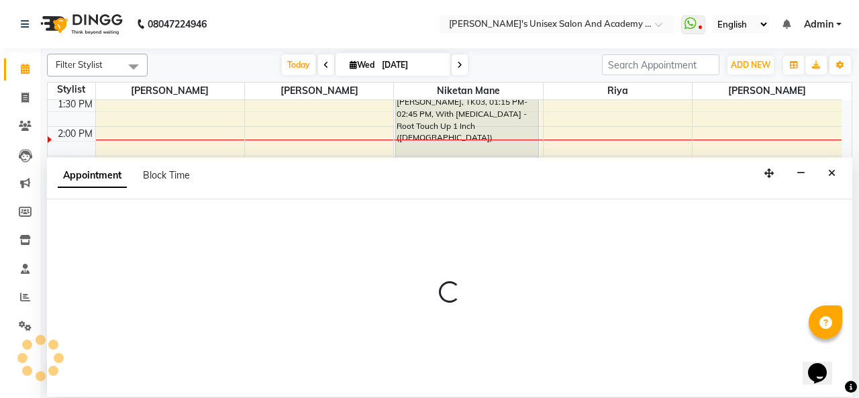
select select "43907"
select select "tentative"
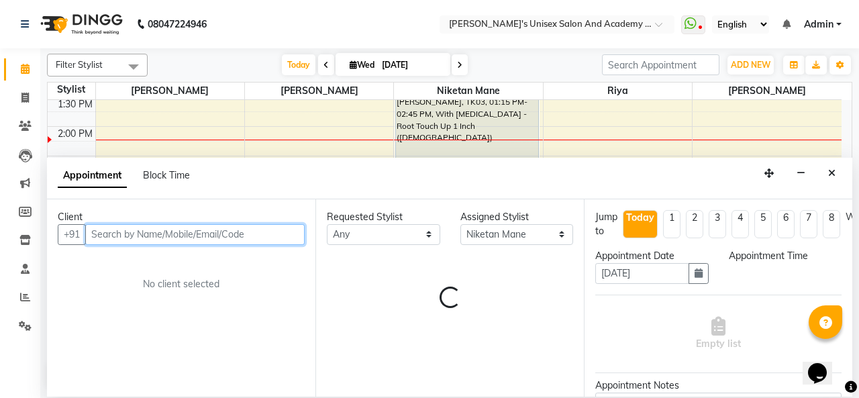
select select "945"
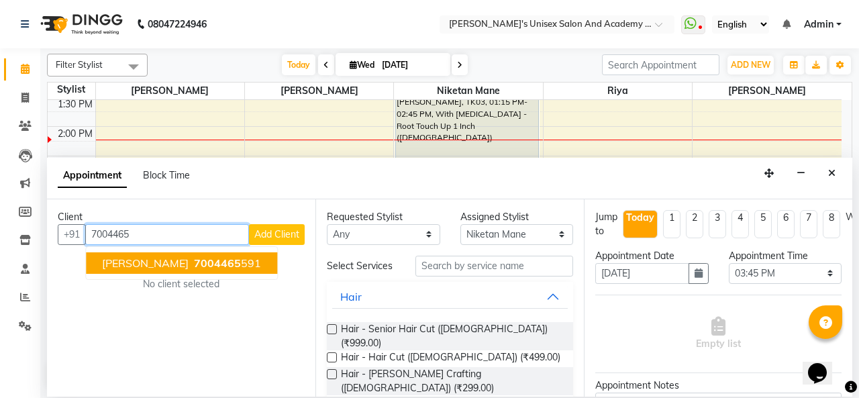
click at [196, 261] on ngb-highlight "7004465 591" at bounding box center [226, 262] width 70 height 13
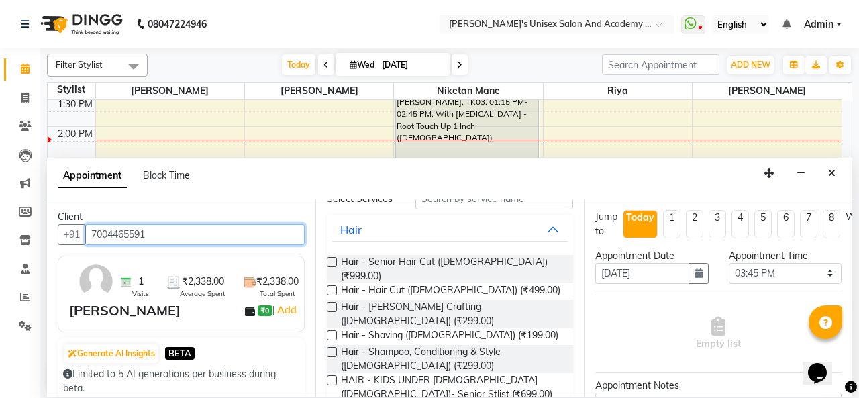
scroll to position [0, 0]
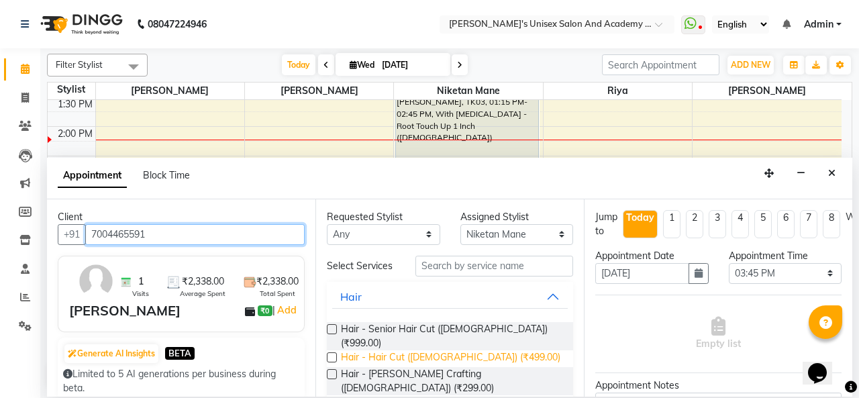
type input "7004465591"
click at [394, 350] on span "Hair - Hair Cut ([DEMOGRAPHIC_DATA]) (₹499.00)" at bounding box center [450, 358] width 219 height 17
checkbox input "false"
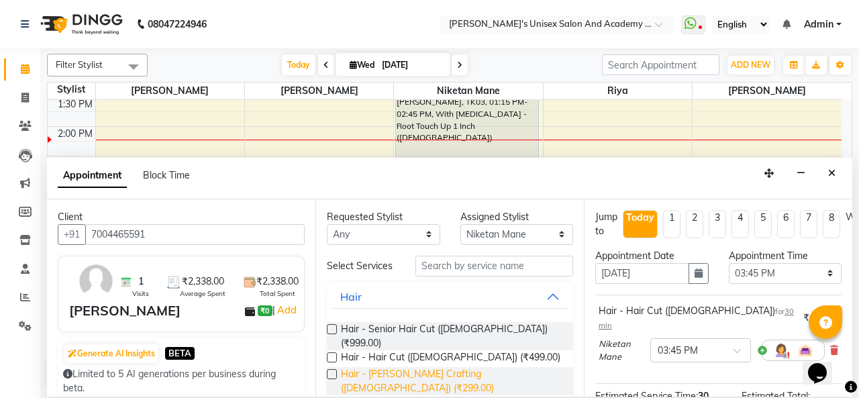
click at [396, 367] on span "Hair - [PERSON_NAME] Crafting ([DEMOGRAPHIC_DATA]) (₹299.00)" at bounding box center [451, 381] width 221 height 28
checkbox input "false"
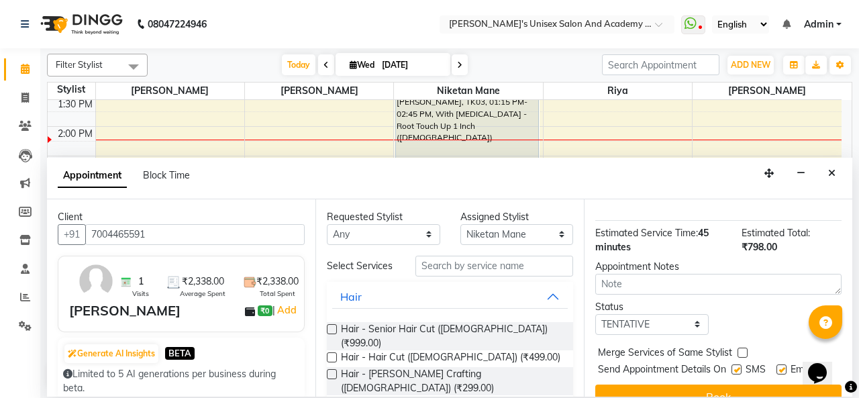
scroll to position [244, 0]
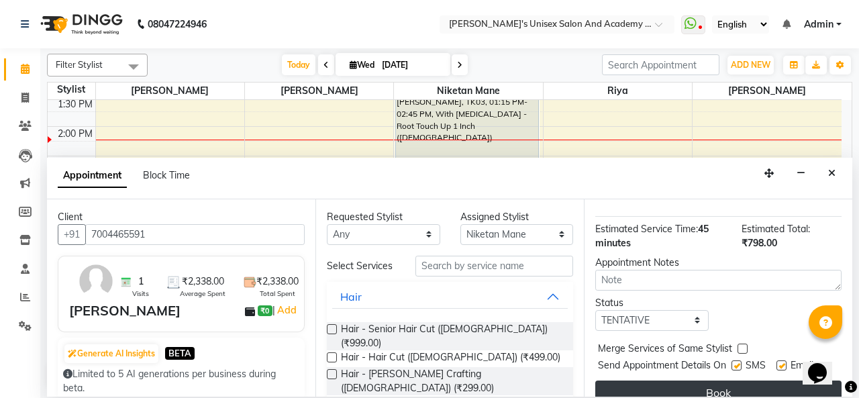
click at [676, 380] on button "Book" at bounding box center [718, 392] width 246 height 24
